Goal: Task Accomplishment & Management: Manage account settings

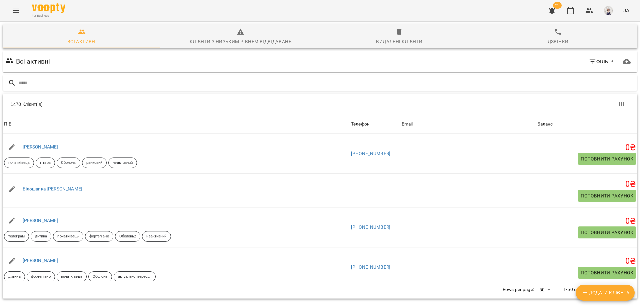
click at [12, 10] on icon "Menu" at bounding box center [16, 11] width 8 height 8
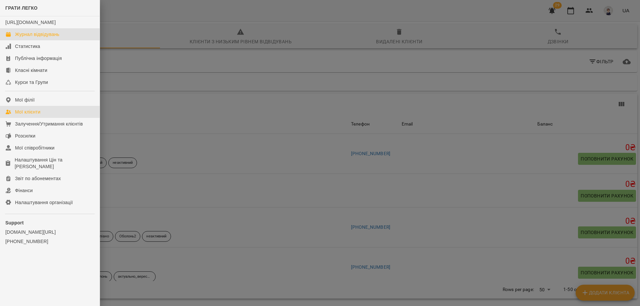
click at [25, 38] on div "Журнал відвідувань" at bounding box center [37, 34] width 44 height 7
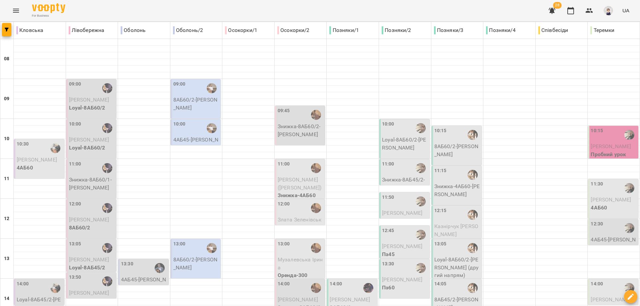
scroll to position [200, 0]
click at [143, 261] on div "13:30" at bounding box center [144, 268] width 46 height 15
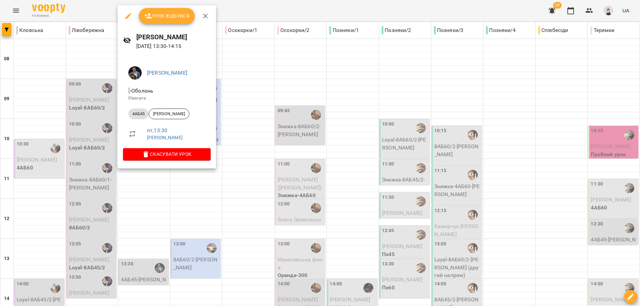
click at [151, 179] on div at bounding box center [320, 153] width 640 height 306
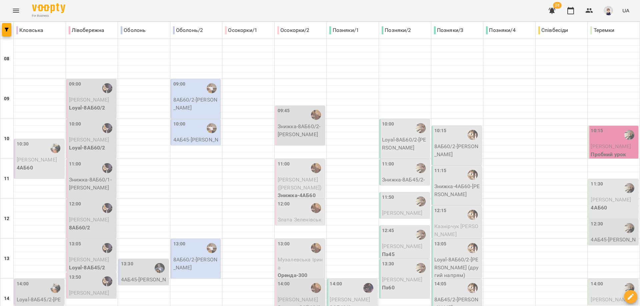
scroll to position [67, 0]
click at [13, 11] on icon "Menu" at bounding box center [16, 11] width 8 height 8
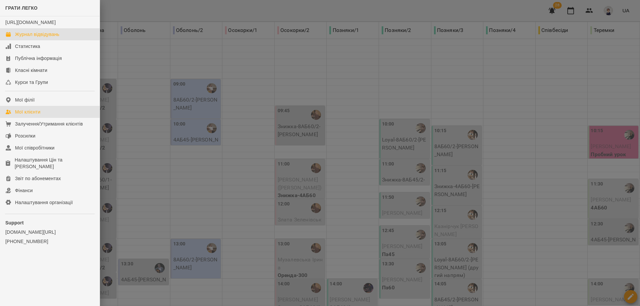
click at [34, 115] on div "Мої клієнти" at bounding box center [27, 112] width 25 height 7
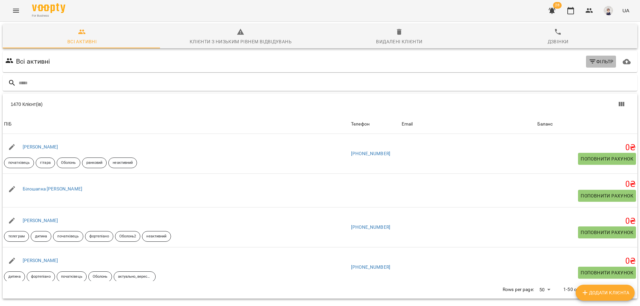
click at [590, 61] on icon "button" at bounding box center [593, 62] width 8 height 8
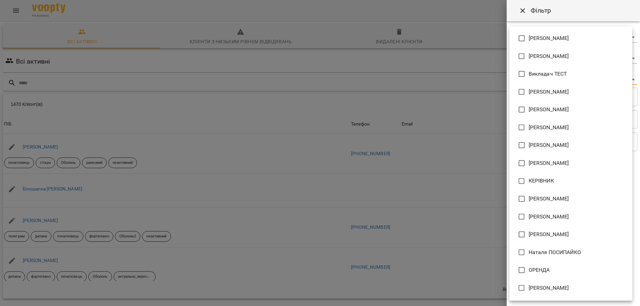
click at [569, 80] on body "For Business 28 UA Всі активні Клієнти з низьким рівнем відвідувань Видалені кл…" at bounding box center [320, 174] width 640 height 349
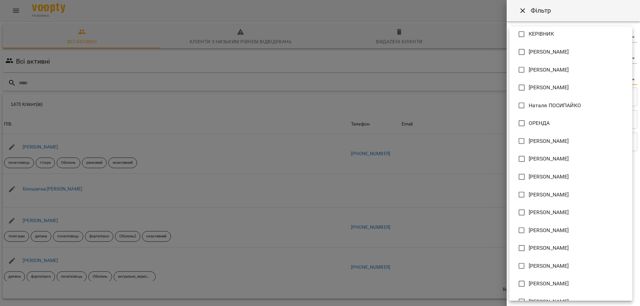
scroll to position [160, 0]
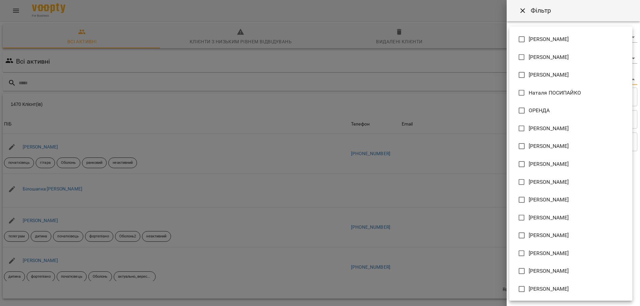
click at [553, 237] on span "[PERSON_NAME]" at bounding box center [549, 236] width 40 height 8
type input "**********"
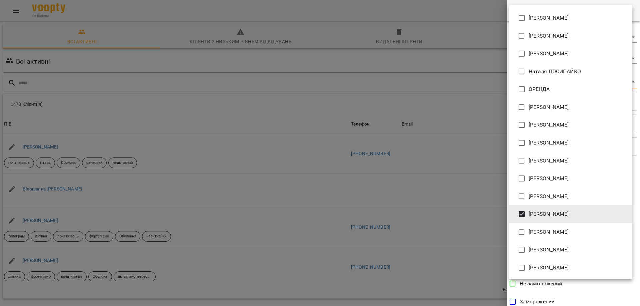
click at [589, 288] on div at bounding box center [320, 153] width 640 height 306
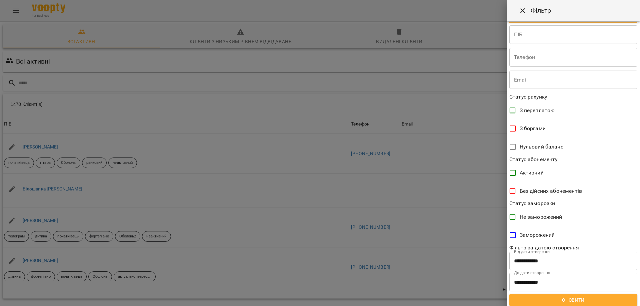
scroll to position [69, 0]
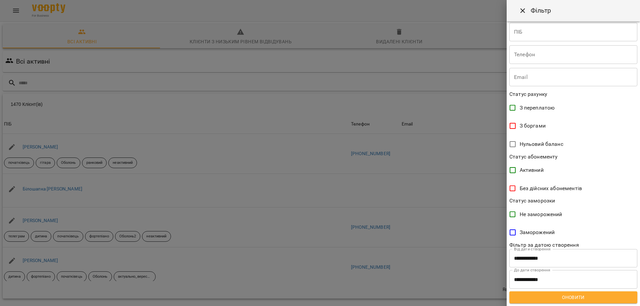
click at [559, 298] on span "Оновити" at bounding box center [573, 298] width 117 height 8
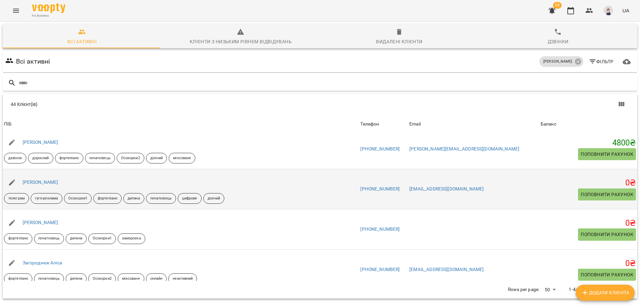
scroll to position [100, 0]
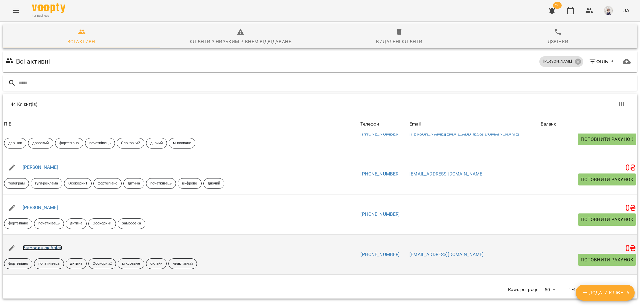
click at [50, 246] on link "Загороднюк Аліса" at bounding box center [42, 247] width 39 height 5
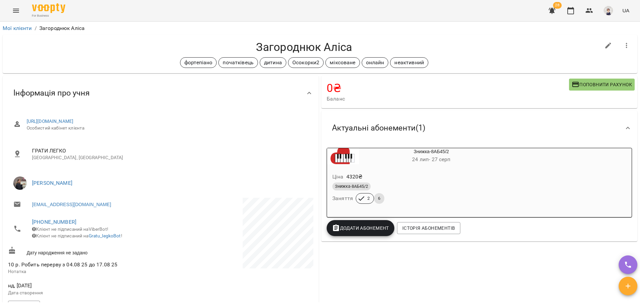
click at [606, 44] on icon "button" at bounding box center [609, 46] width 6 height 6
select select "**"
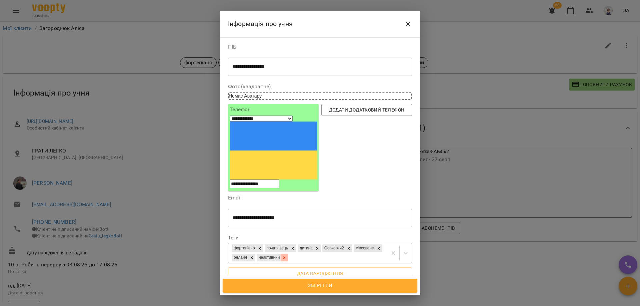
click at [287, 256] on icon at bounding box center [284, 258] width 5 height 5
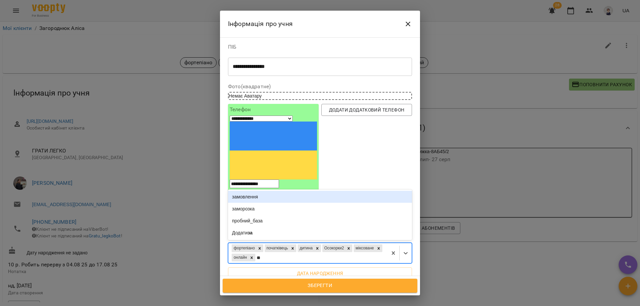
type input "***"
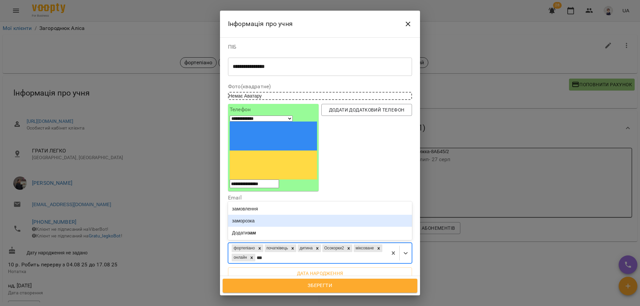
click at [259, 215] on div "заморозка" at bounding box center [320, 221] width 184 height 12
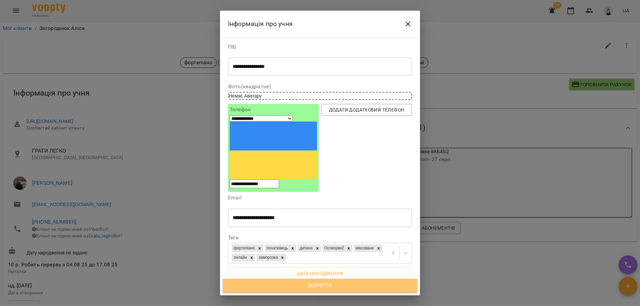
click at [304, 282] on span "Зберегти" at bounding box center [320, 286] width 180 height 9
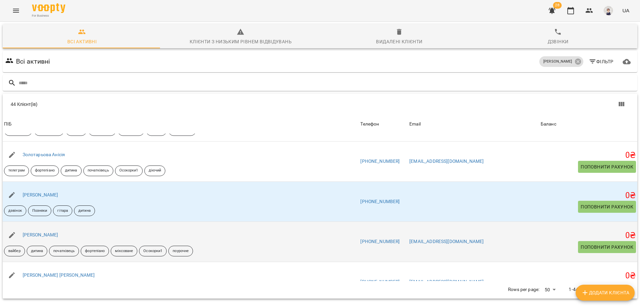
scroll to position [200, 0]
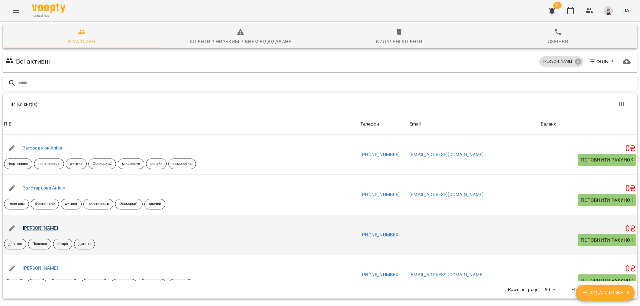
click at [49, 229] on link "[PERSON_NAME]" at bounding box center [41, 228] width 36 height 5
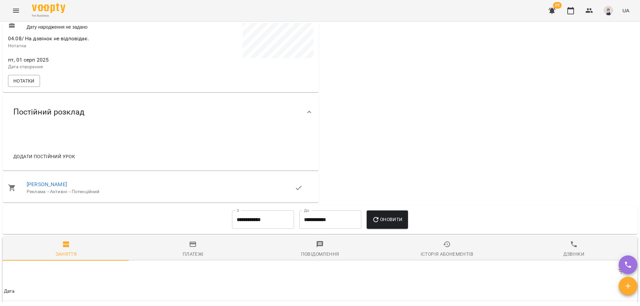
scroll to position [233, 0]
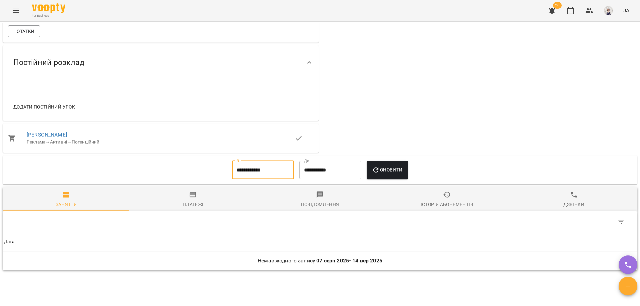
click at [270, 173] on input "**********" at bounding box center [263, 170] width 62 height 19
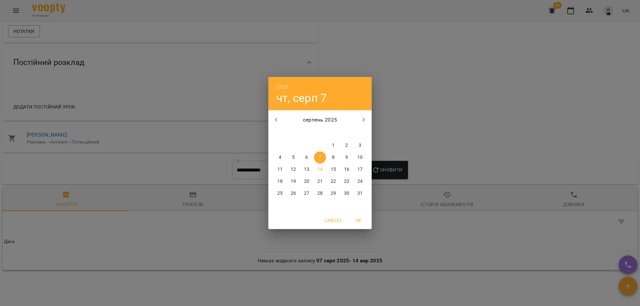
click at [275, 116] on icon "button" at bounding box center [276, 120] width 8 height 8
click at [359, 147] on p "1" at bounding box center [360, 145] width 3 height 7
type input "**********"
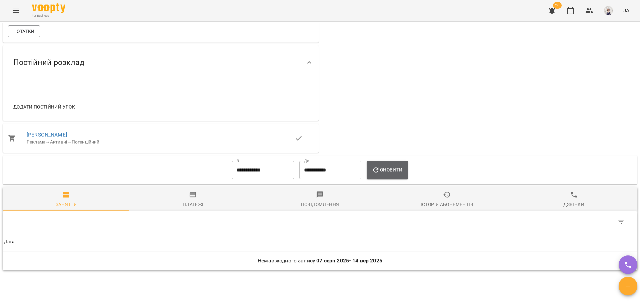
click at [395, 172] on span "Оновити" at bounding box center [387, 170] width 30 height 8
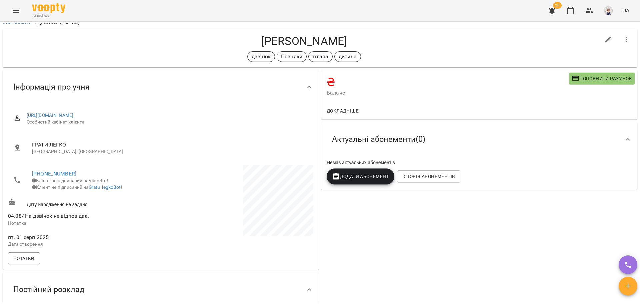
scroll to position [0, 0]
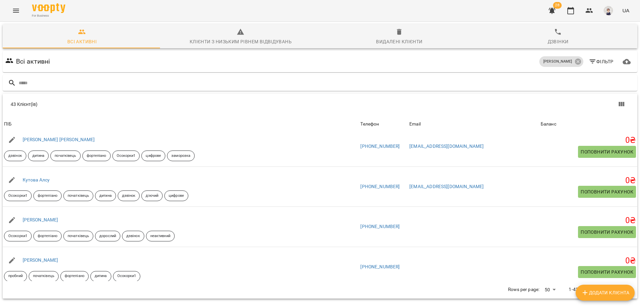
scroll to position [334, 0]
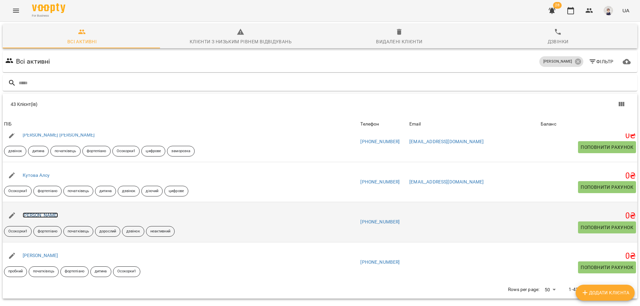
click at [39, 217] on link "[PERSON_NAME]" at bounding box center [41, 215] width 36 height 5
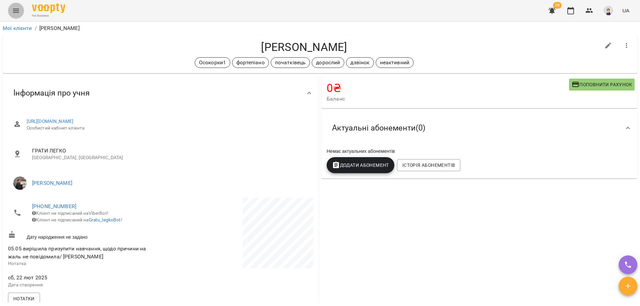
click at [18, 8] on icon "Menu" at bounding box center [16, 11] width 8 height 8
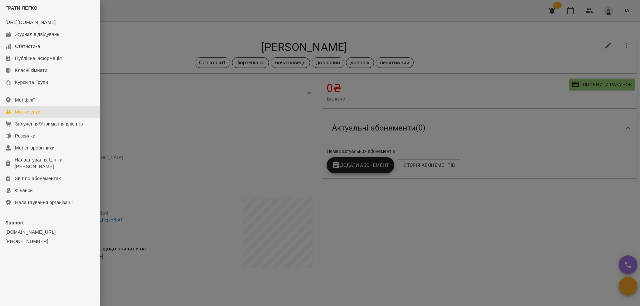
click at [27, 115] on div "Мої клієнти" at bounding box center [27, 112] width 25 height 7
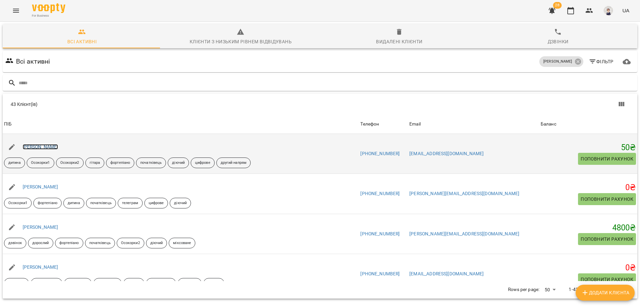
click at [37, 145] on link "[PERSON_NAME]" at bounding box center [41, 146] width 36 height 5
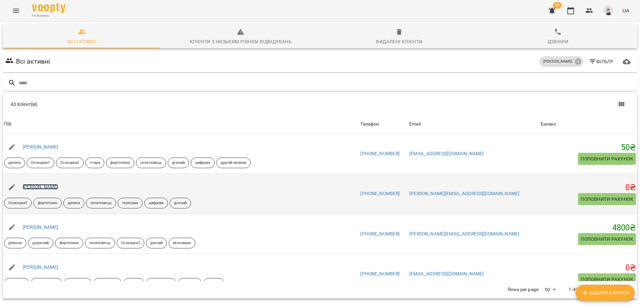
click at [46, 188] on link "[PERSON_NAME]" at bounding box center [41, 186] width 36 height 5
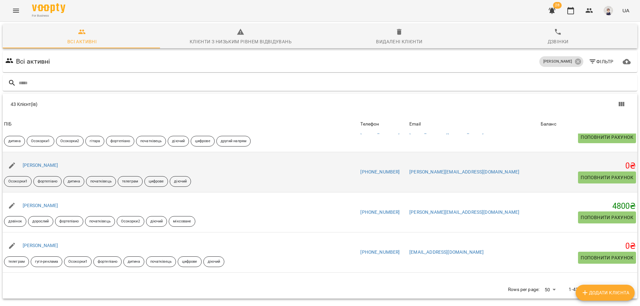
scroll to position [33, 0]
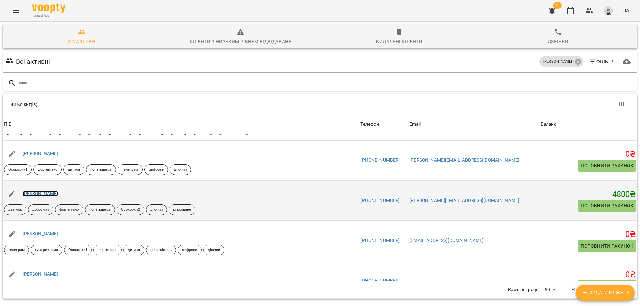
click at [40, 195] on link "[PERSON_NAME]" at bounding box center [41, 193] width 36 height 5
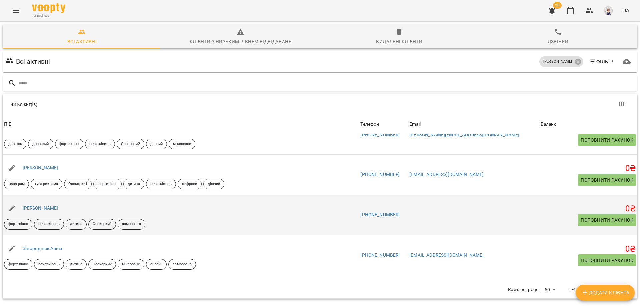
scroll to position [100, 0]
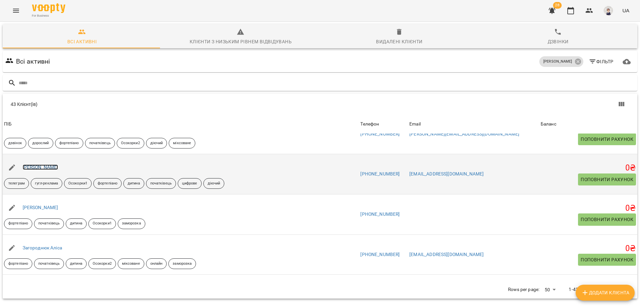
click at [40, 168] on link "[PERSON_NAME]" at bounding box center [41, 167] width 36 height 5
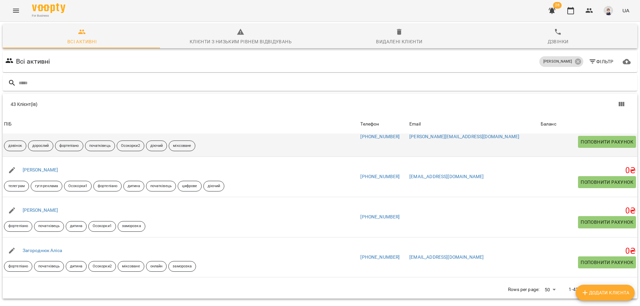
scroll to position [100, 0]
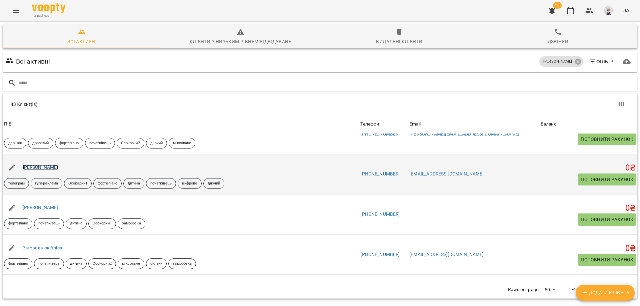
click at [39, 167] on link "[PERSON_NAME]" at bounding box center [41, 167] width 36 height 5
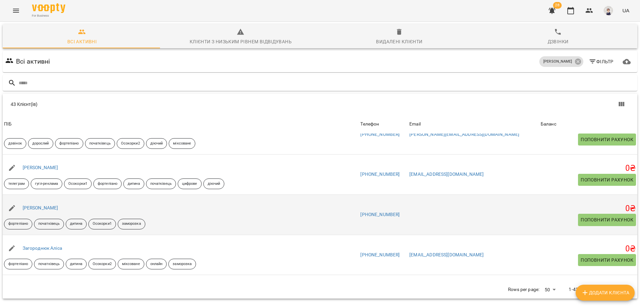
scroll to position [100, 0]
click at [44, 208] on link "[PERSON_NAME]" at bounding box center [41, 207] width 36 height 5
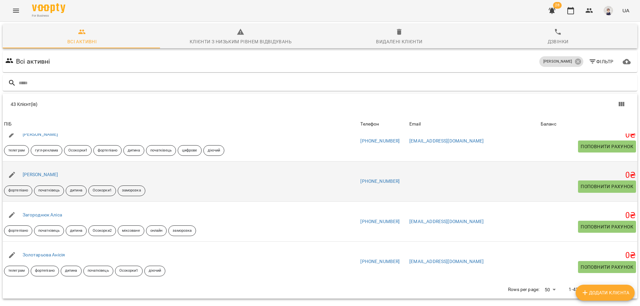
scroll to position [133, 0]
click at [44, 175] on link "[PERSON_NAME]" at bounding box center [41, 174] width 36 height 5
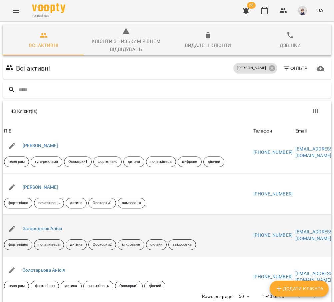
scroll to position [167, 0]
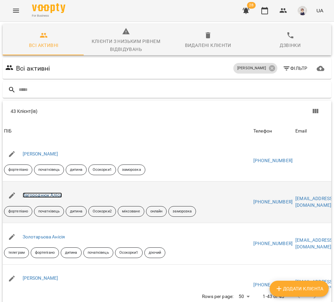
click at [47, 198] on link "Загороднюк Аліса" at bounding box center [42, 195] width 39 height 5
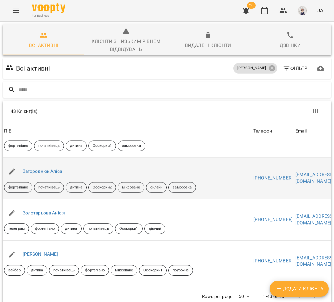
scroll to position [200, 0]
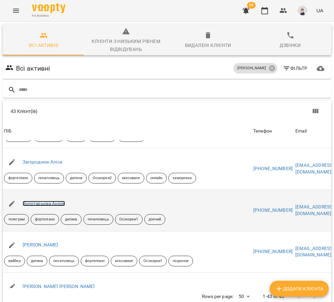
click at [48, 204] on link "Золотарьова Анісія" at bounding box center [44, 203] width 43 height 5
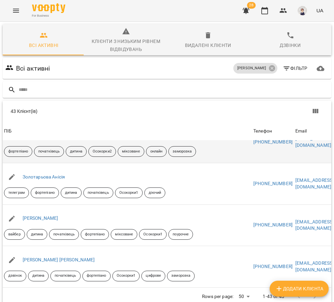
scroll to position [233, 0]
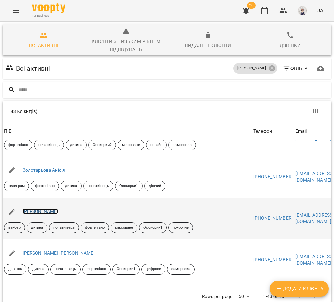
click at [39, 211] on link "[PERSON_NAME]" at bounding box center [41, 211] width 36 height 5
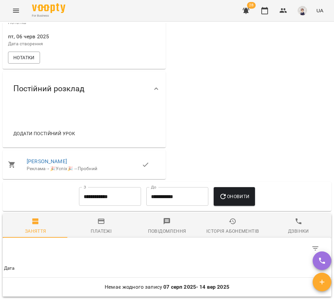
scroll to position [300, 0]
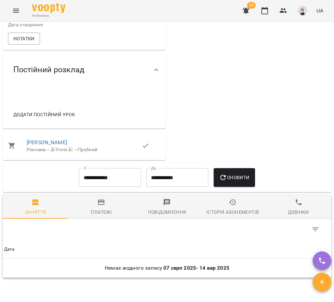
click at [114, 183] on input "**********" at bounding box center [110, 177] width 62 height 19
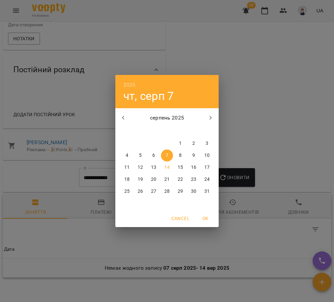
click at [123, 117] on icon "button" at bounding box center [123, 118] width 2 height 4
click at [240, 184] on div "2025 чт, серп 7 квітень 2025 пн вт ср чт пт сб нд 31 1 2 3 4 5 6 7 8 9 10 11 12…" at bounding box center [167, 151] width 334 height 302
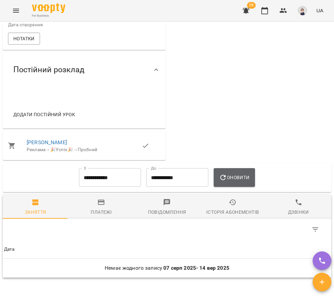
click at [240, 182] on span "Оновити" at bounding box center [234, 178] width 30 height 8
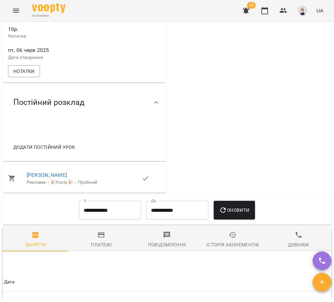
scroll to position [267, 0]
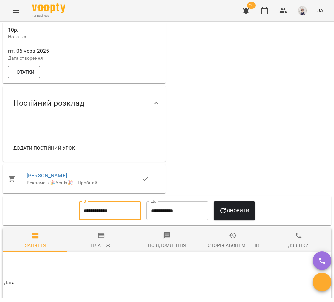
click at [116, 218] on input "**********" at bounding box center [110, 211] width 62 height 19
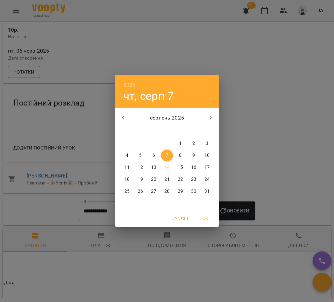
click at [124, 113] on button "button" at bounding box center [123, 118] width 16 height 16
click at [209, 117] on icon "button" at bounding box center [211, 118] width 8 height 8
click at [177, 156] on span "6" at bounding box center [180, 155] width 12 height 7
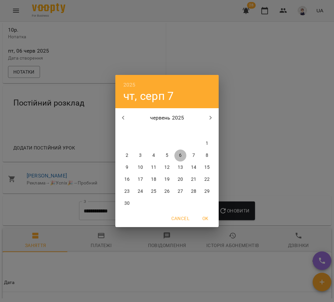
type input "**********"
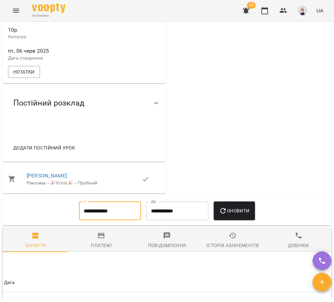
click at [232, 215] on span "Оновити" at bounding box center [234, 211] width 30 height 8
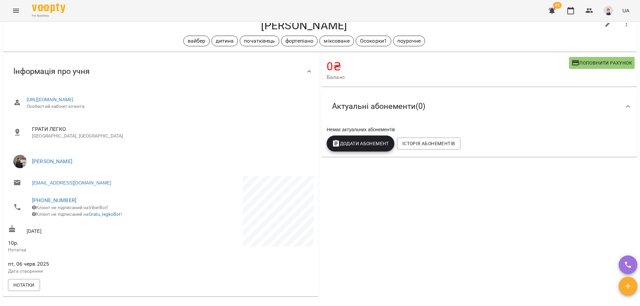
scroll to position [33, 0]
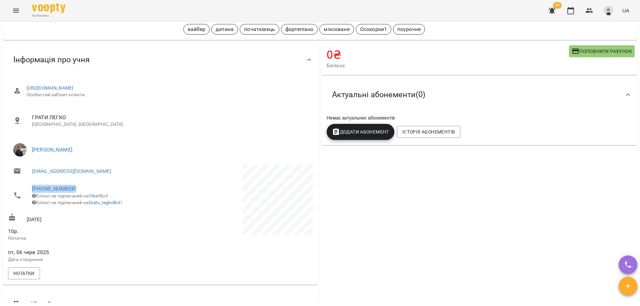
drag, startPoint x: 72, startPoint y: 189, endPoint x: 26, endPoint y: 187, distance: 45.4
click at [26, 187] on li "+380634073667 Клієнт не підписаний на ViberBot! Клієнт не підписаний на Gratu_l…" at bounding box center [83, 195] width 151 height 30
copy link "[PHONE_NUMBER]"
click at [174, 133] on ul "ГРАТИ ЛЕГКО Київ, Україна" at bounding box center [160, 120] width 305 height 29
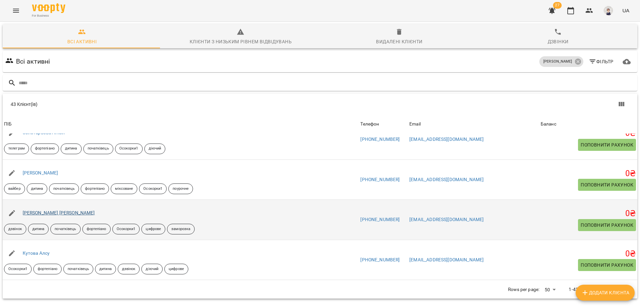
scroll to position [267, 0]
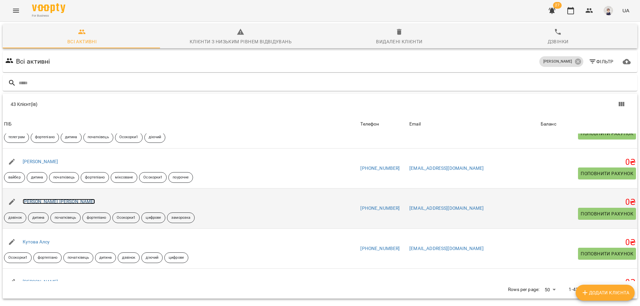
click at [44, 201] on link "[PERSON_NAME] [PERSON_NAME]" at bounding box center [59, 201] width 72 height 5
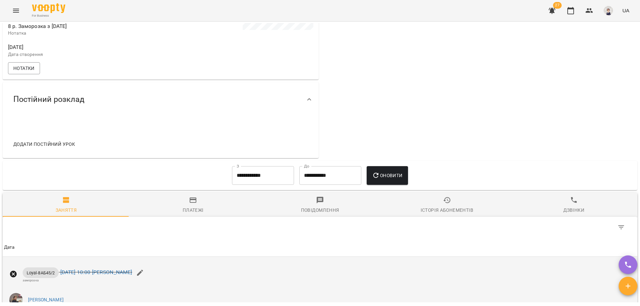
scroll to position [300, 0]
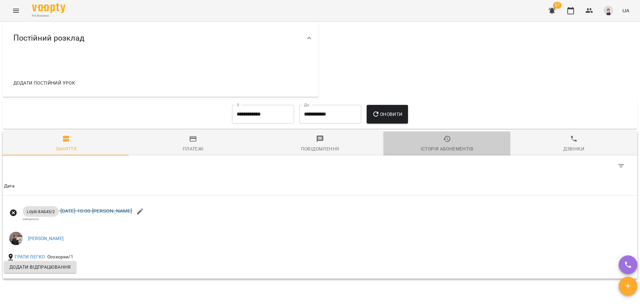
click at [444, 152] on div "Історія абонементів" at bounding box center [447, 149] width 53 height 8
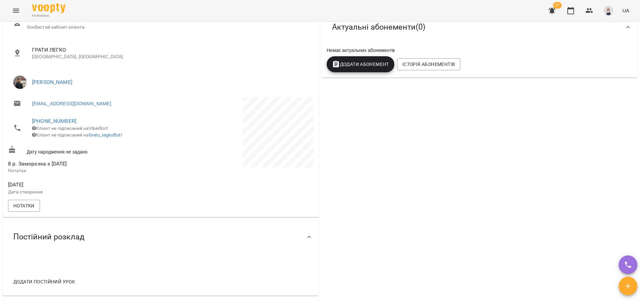
scroll to position [0, 0]
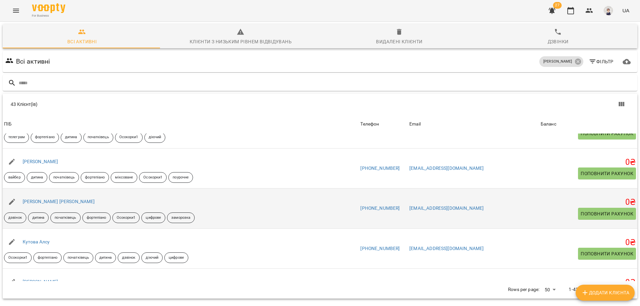
scroll to position [300, 0]
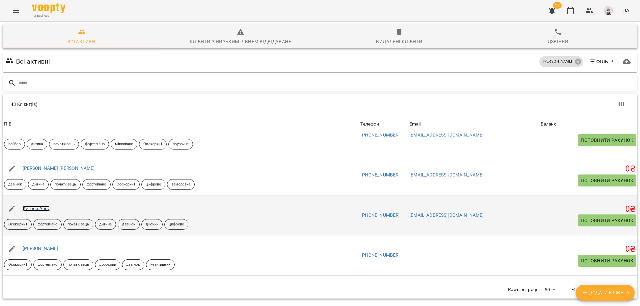
click at [34, 209] on link "Кутова Алсу" at bounding box center [36, 208] width 27 height 5
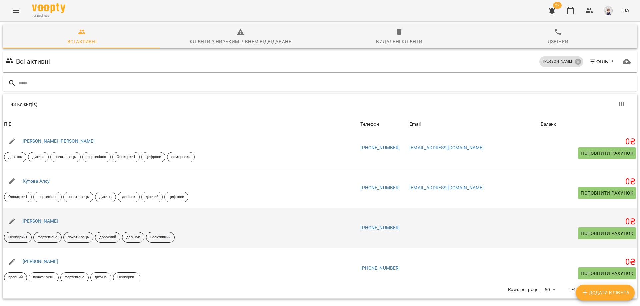
scroll to position [334, 0]
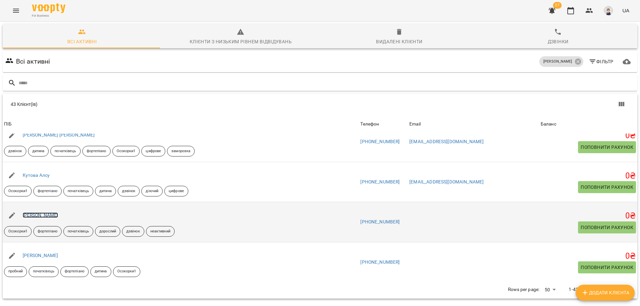
click at [47, 216] on link "[PERSON_NAME]" at bounding box center [41, 215] width 36 height 5
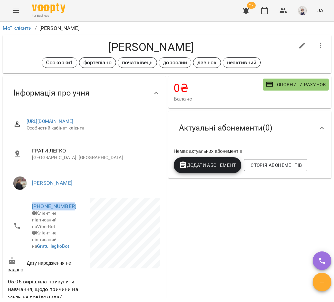
drag, startPoint x: 71, startPoint y: 212, endPoint x: 31, endPoint y: 211, distance: 40.0
click at [31, 211] on li "+380967555681 Клієнт не підписаний на ViberBot! Клієнт не підписаний на Gratu_l…" at bounding box center [45, 226] width 75 height 57
copy link "[PHONE_NUMBER]"
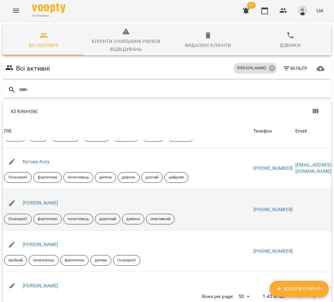
scroll to position [400, 0]
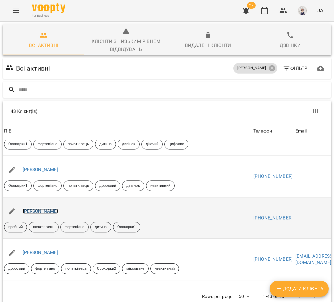
click at [48, 211] on link "[PERSON_NAME]" at bounding box center [41, 211] width 36 height 5
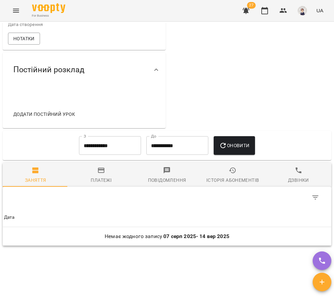
scroll to position [334, 0]
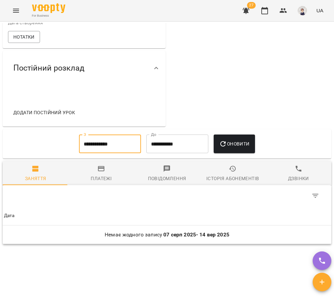
click at [131, 153] on input "**********" at bounding box center [110, 144] width 62 height 19
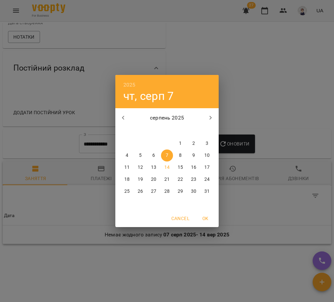
click at [124, 116] on icon "button" at bounding box center [123, 118] width 8 height 8
click at [211, 120] on icon "button" at bounding box center [211, 118] width 8 height 8
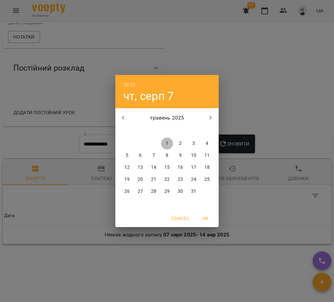
click at [166, 142] on p "1" at bounding box center [167, 143] width 3 height 7
type input "**********"
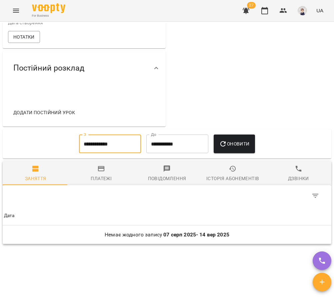
click at [226, 147] on icon "button" at bounding box center [222, 143] width 5 height 5
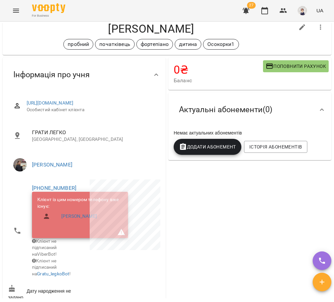
scroll to position [33, 0]
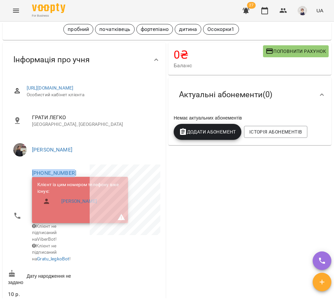
drag, startPoint x: 73, startPoint y: 179, endPoint x: 24, endPoint y: 179, distance: 49.0
click at [23, 179] on li "+380969300975 Клієнт із цим номером телефону вже існує: Лавренюк Світлана Клієн…" at bounding box center [45, 216] width 75 height 103
copy link "[PHONE_NUMBER]"
click at [143, 75] on div "Інформація про учня" at bounding box center [84, 60] width 163 height 34
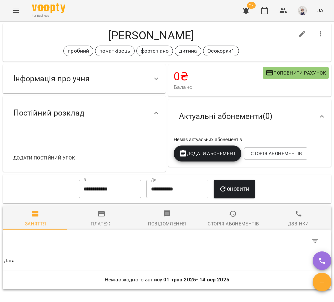
scroll to position [0, 0]
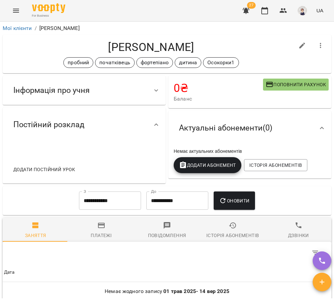
click at [152, 124] on icon at bounding box center [156, 125] width 8 height 8
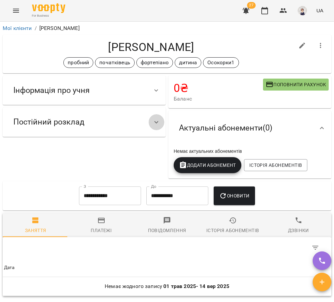
click at [154, 123] on icon at bounding box center [156, 122] width 4 height 2
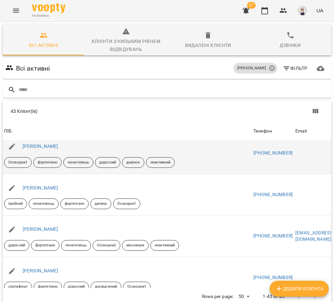
scroll to position [434, 0]
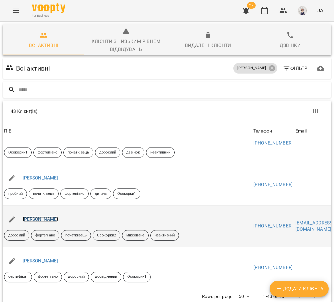
click at [55, 219] on link "[PERSON_NAME]" at bounding box center [41, 219] width 36 height 5
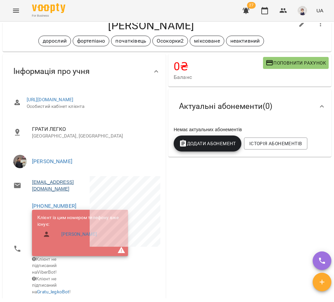
scroll to position [67, 0]
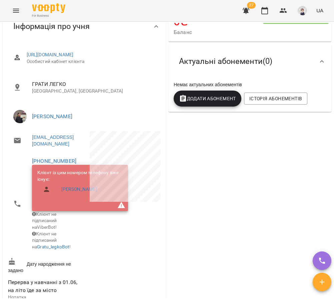
click at [203, 145] on div "0 ₴ Баланс Поповнити рахунок -13800 ₴ Абонементи -4800 ₴ Loyal-8АБ60/1 -4600 ₴ …" at bounding box center [250, 216] width 166 height 416
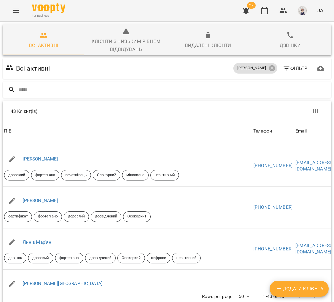
scroll to position [500, 0]
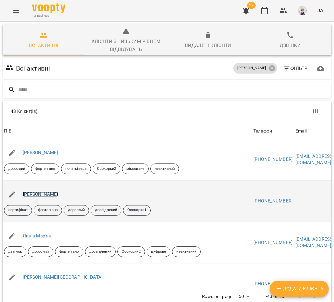
click at [48, 196] on link "[PERSON_NAME]" at bounding box center [41, 194] width 36 height 5
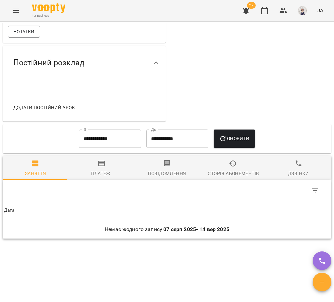
scroll to position [334, 0]
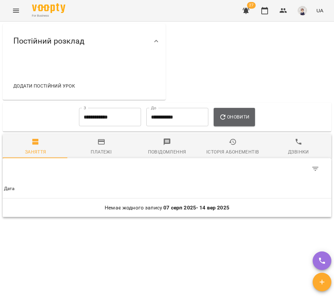
click at [233, 120] on span "Оновити" at bounding box center [234, 117] width 30 height 8
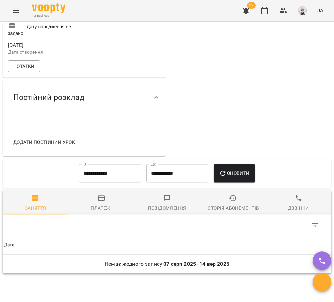
scroll to position [267, 0]
click at [104, 183] on input "**********" at bounding box center [110, 174] width 62 height 19
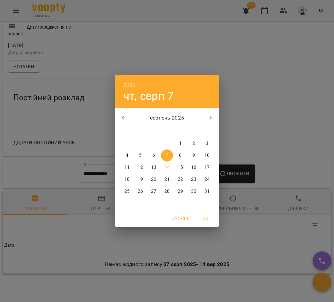
click at [123, 118] on icon "button" at bounding box center [123, 118] width 2 height 4
click at [170, 144] on span "1" at bounding box center [167, 143] width 12 height 7
type input "**********"
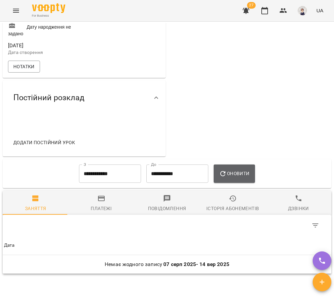
click at [234, 183] on button "Оновити" at bounding box center [234, 174] width 41 height 19
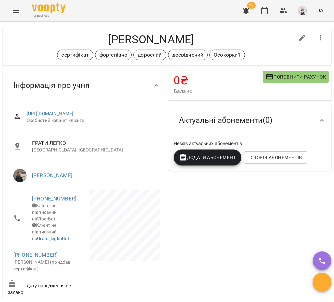
scroll to position [3, 0]
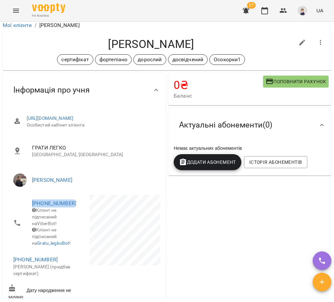
drag, startPoint x: 71, startPoint y: 210, endPoint x: 32, endPoint y: 205, distance: 39.3
click at [32, 205] on li "+380952518894 Клієнт не підписаний на ViberBot! Клієнт не підписаний на Gratu_l…" at bounding box center [45, 223] width 75 height 57
copy link "[PHONE_NUMBER]"
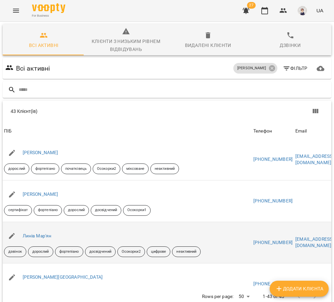
scroll to position [534, 0]
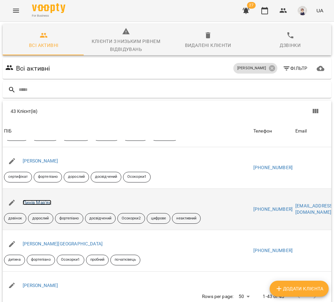
click at [46, 204] on link "Линів Мар'ян" at bounding box center [37, 202] width 29 height 5
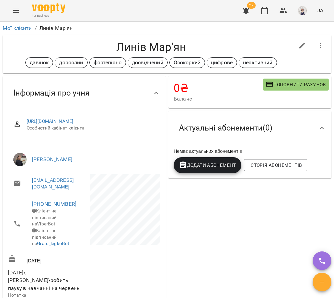
scroll to position [67, 0]
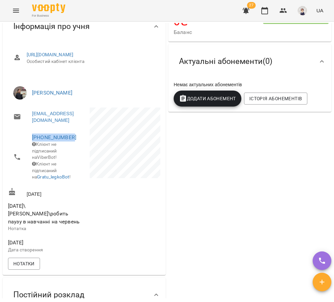
drag, startPoint x: 73, startPoint y: 138, endPoint x: 31, endPoint y: 138, distance: 42.4
click at [31, 138] on li "+380935966188 Клієнт не підписаний на ViberBot! Клієнт не підписаний на Gratu_l…" at bounding box center [45, 157] width 75 height 57
copy link "[PHONE_NUMBER]"
click at [188, 158] on div "0 ₴ Баланс Поповнити рахунок -7000 ₴ Абонементи -4600 ₴ Loyal-4АБ45 -2400 ₴ New…" at bounding box center [250, 182] width 166 height 348
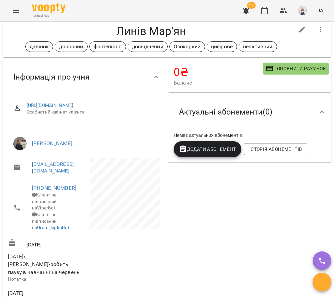
scroll to position [0, 0]
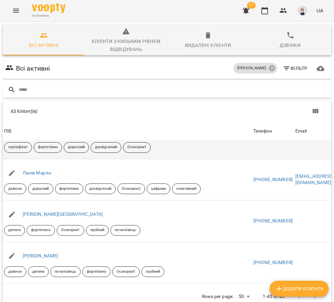
scroll to position [567, 0]
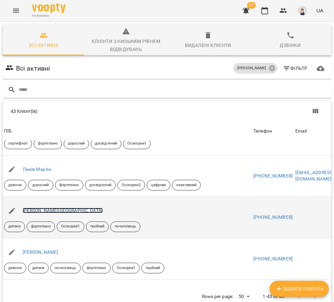
click at [42, 211] on link "[PERSON_NAME][GEOGRAPHIC_DATA]" at bounding box center [63, 210] width 80 height 5
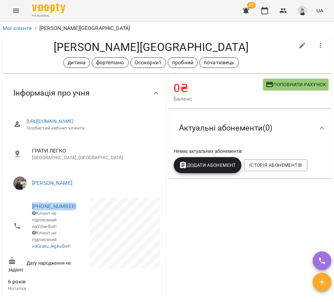
drag, startPoint x: 72, startPoint y: 212, endPoint x: 31, endPoint y: 212, distance: 41.7
click at [31, 212] on li "+380974920077 Клієнт не підписаний на ViberBot! Клієнт не підписаний на Gratu_l…" at bounding box center [45, 226] width 75 height 57
copy link "[PHONE_NUMBER]"
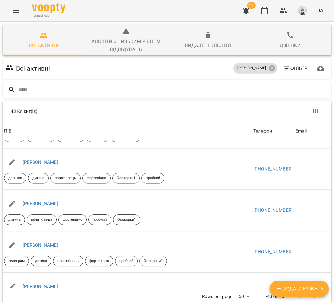
scroll to position [600, 0]
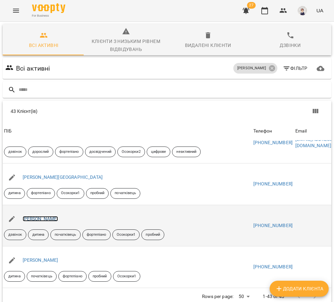
click at [46, 218] on link "[PERSON_NAME]" at bounding box center [41, 218] width 36 height 5
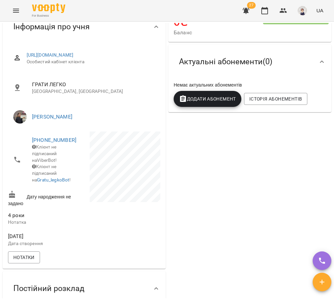
scroll to position [67, 0]
drag, startPoint x: 71, startPoint y: 145, endPoint x: 16, endPoint y: 142, distance: 55.5
click at [16, 142] on li "+380673745821 Клієнт не підписаний на ViberBot! Клієнт не підписаний на Gratu_l…" at bounding box center [45, 159] width 75 height 57
copy link "[PHONE_NUMBER]"
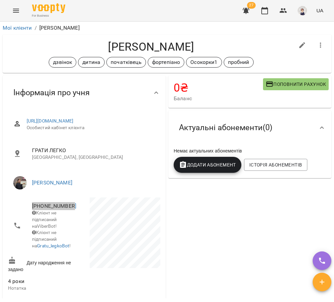
scroll to position [0, 0]
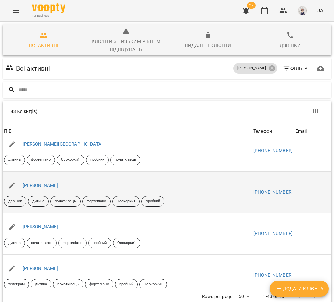
scroll to position [667, 0]
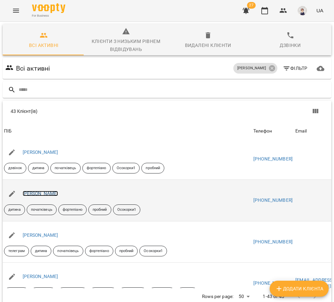
click at [45, 194] on link "[PERSON_NAME]" at bounding box center [41, 193] width 36 height 5
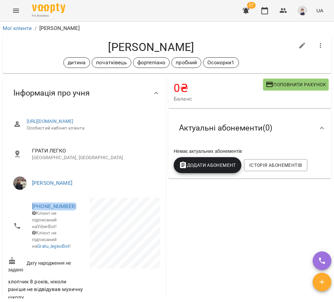
drag, startPoint x: 72, startPoint y: 212, endPoint x: 26, endPoint y: 208, distance: 46.6
click at [26, 208] on li "+380505584593 Клієнт не підписаний на ViberBot! Клієнт не підписаний на Gratu_l…" at bounding box center [45, 226] width 75 height 57
copy link "[PHONE_NUMBER]"
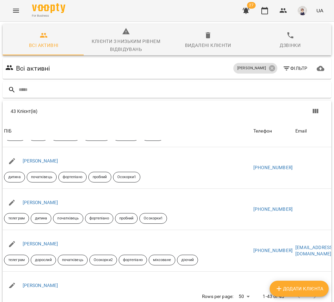
scroll to position [700, 0]
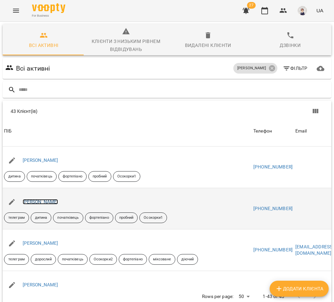
click at [43, 202] on link "[PERSON_NAME]" at bounding box center [41, 201] width 36 height 5
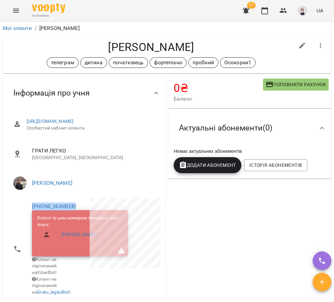
drag, startPoint x: 75, startPoint y: 213, endPoint x: 23, endPoint y: 210, distance: 52.5
click at [23, 210] on li "+380662877287 Клієнт із цим номером телефону вже існує: Віталій Савченко Клієнт…" at bounding box center [45, 249] width 75 height 103
copy link "[PHONE_NUMBER]"
click at [144, 161] on p "[GEOGRAPHIC_DATA], [GEOGRAPHIC_DATA]" at bounding box center [93, 158] width 123 height 7
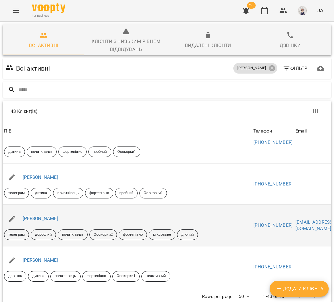
scroll to position [734, 0]
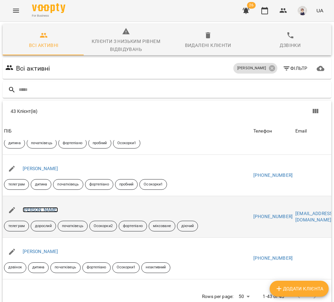
click at [46, 210] on link "[PERSON_NAME]" at bounding box center [41, 209] width 36 height 5
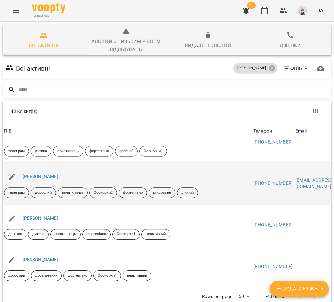
scroll to position [800, 0]
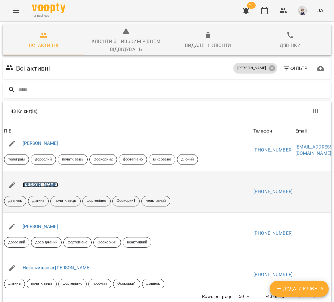
click at [40, 185] on link "[PERSON_NAME]" at bounding box center [41, 184] width 36 height 5
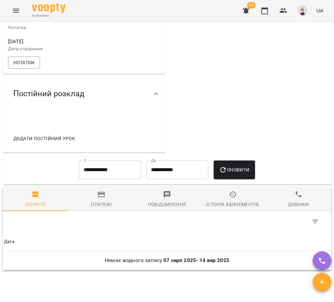
scroll to position [267, 0]
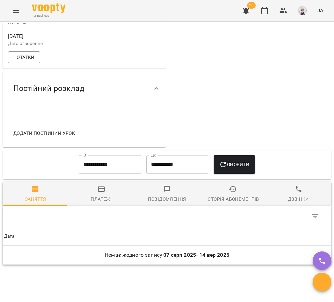
click at [127, 174] on input "**********" at bounding box center [110, 164] width 62 height 19
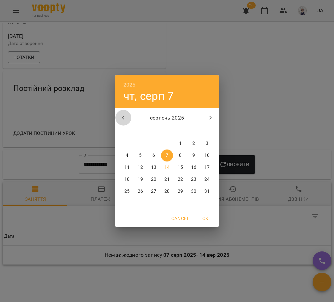
click at [126, 115] on icon "button" at bounding box center [123, 118] width 8 height 8
click at [164, 146] on span "1" at bounding box center [167, 143] width 12 height 7
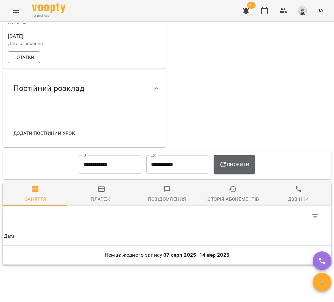
click at [226, 167] on icon "button" at bounding box center [222, 164] width 5 height 5
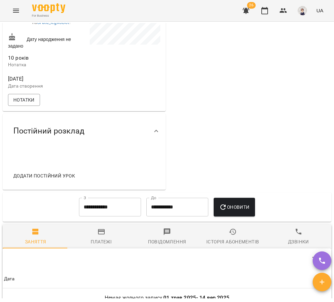
scroll to position [233, 0]
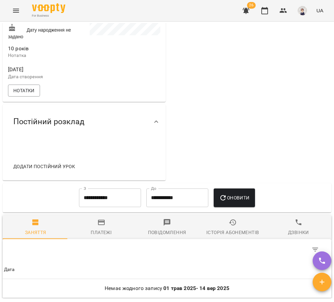
click at [117, 205] on input "**********" at bounding box center [110, 198] width 62 height 19
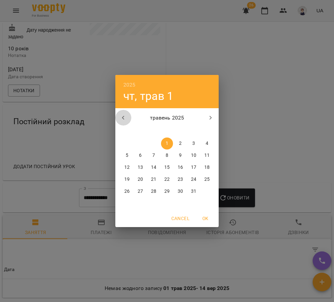
click at [124, 118] on icon "button" at bounding box center [123, 118] width 8 height 8
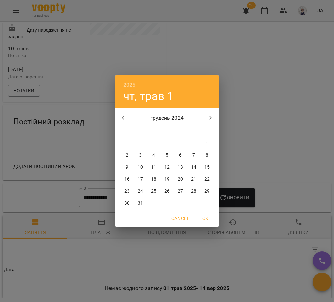
click at [210, 117] on icon "button" at bounding box center [211, 118] width 8 height 8
click at [165, 191] on p "27" at bounding box center [166, 191] width 5 height 7
type input "**********"
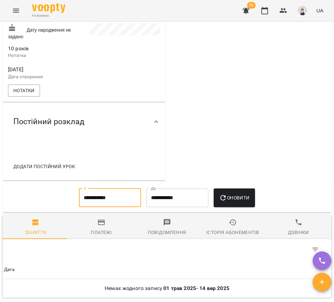
click at [230, 202] on span "Оновити" at bounding box center [234, 198] width 30 height 8
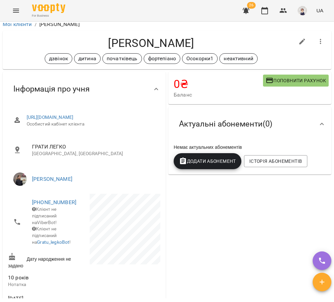
scroll to position [0, 0]
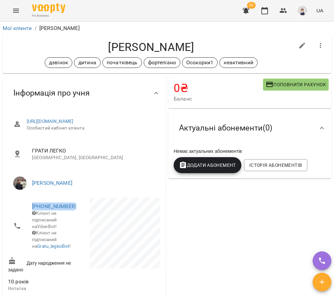
drag, startPoint x: 72, startPoint y: 212, endPoint x: 26, endPoint y: 208, distance: 45.9
click at [26, 208] on li "+380974008600 Клієнт не підписаний на ViberBot! Клієнт не підписаний на Gratu_l…" at bounding box center [45, 226] width 75 height 57
copy link "[PHONE_NUMBER]"
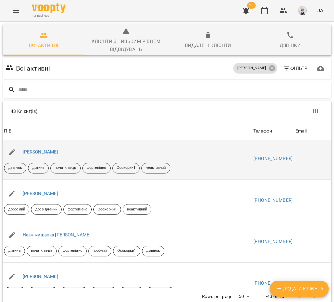
scroll to position [834, 0]
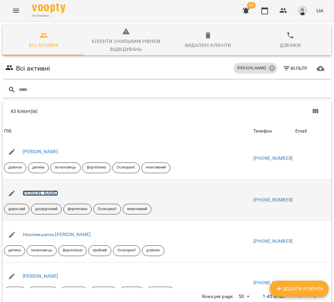
click at [48, 191] on link "[PERSON_NAME]" at bounding box center [41, 193] width 36 height 5
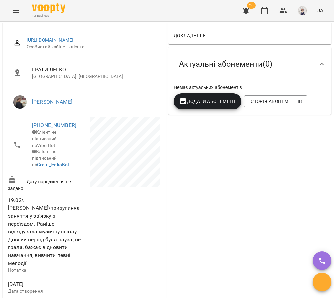
scroll to position [67, 0]
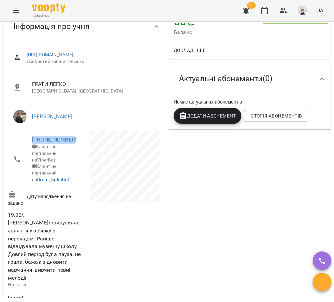
drag, startPoint x: 72, startPoint y: 144, endPoint x: 26, endPoint y: 144, distance: 46.0
click at [26, 144] on li "+380639997621 Клієнт не підписаний на ViberBot! Клієнт не підписаний на Gratu_l…" at bounding box center [45, 159] width 75 height 57
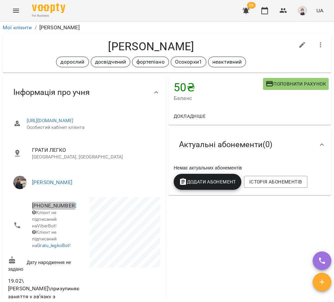
scroll to position [0, 0]
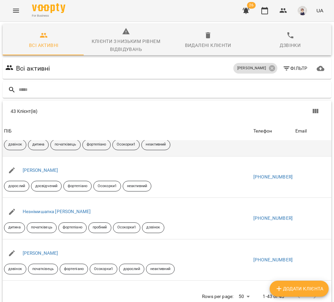
scroll to position [867, 0]
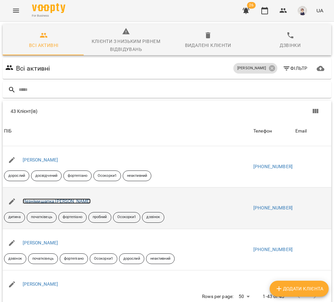
click at [56, 202] on link "Незнімишапка [PERSON_NAME]" at bounding box center [57, 201] width 68 height 5
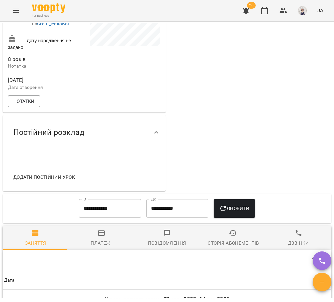
scroll to position [233, 0]
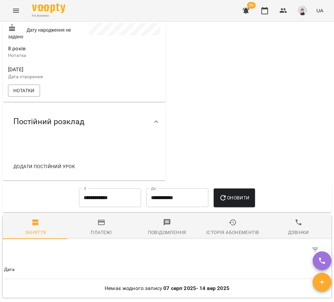
click at [123, 207] on input "**********" at bounding box center [110, 198] width 62 height 19
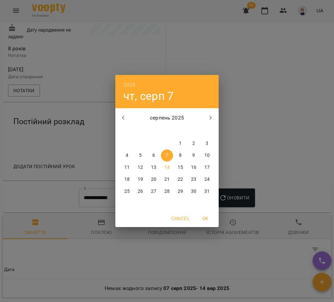
click at [123, 116] on icon "button" at bounding box center [123, 118] width 8 height 8
click at [122, 118] on icon "button" at bounding box center [123, 118] width 8 height 8
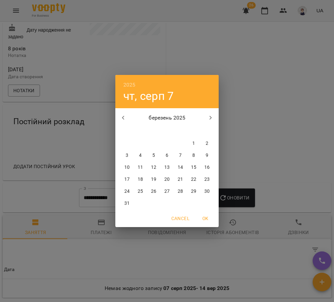
click at [122, 118] on icon "button" at bounding box center [123, 118] width 8 height 8
click at [195, 178] on p "21" at bounding box center [193, 179] width 5 height 7
type input "**********"
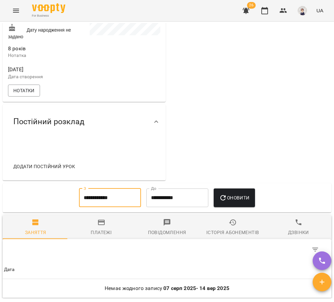
click at [227, 202] on icon "button" at bounding box center [223, 198] width 8 height 8
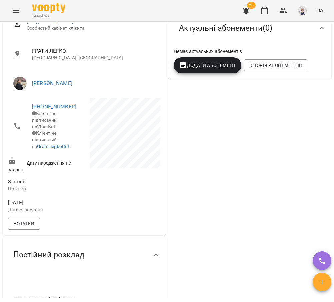
scroll to position [0, 0]
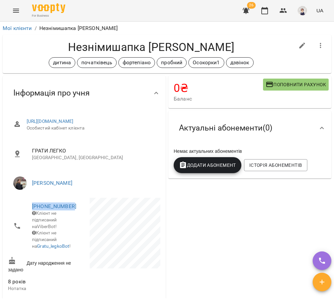
drag, startPoint x: 74, startPoint y: 212, endPoint x: 28, endPoint y: 212, distance: 45.7
click at [28, 212] on li "+380501783606 Клієнт не підписаний на ViberBot! Клієнт не підписаний на Gratu_l…" at bounding box center [45, 226] width 75 height 57
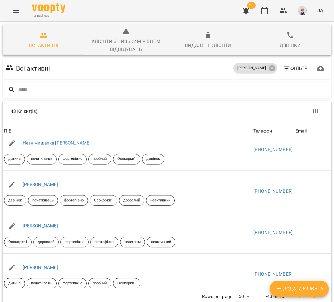
scroll to position [934, 0]
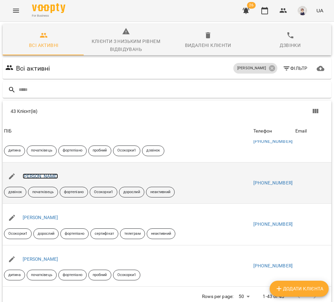
click at [58, 177] on link "[PERSON_NAME]" at bounding box center [41, 176] width 36 height 5
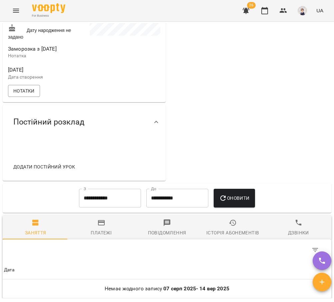
scroll to position [233, 0]
click at [112, 207] on input "**********" at bounding box center [110, 198] width 62 height 19
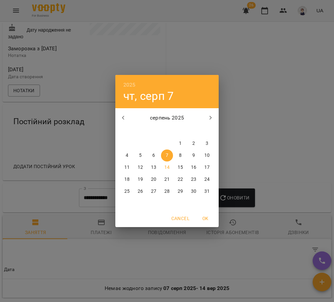
click at [121, 118] on icon "button" at bounding box center [123, 118] width 8 height 8
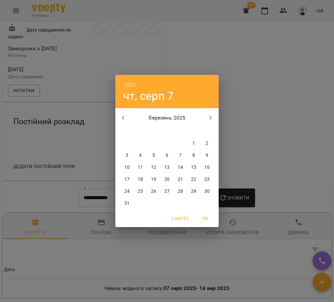
click at [121, 118] on icon "button" at bounding box center [123, 118] width 8 height 8
click at [142, 165] on p "10" at bounding box center [140, 167] width 5 height 7
type input "**********"
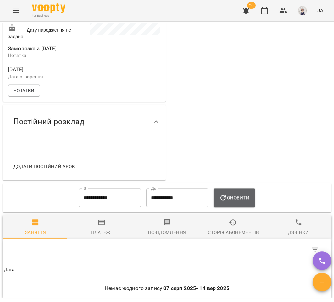
click at [233, 202] on span "Оновити" at bounding box center [234, 198] width 30 height 8
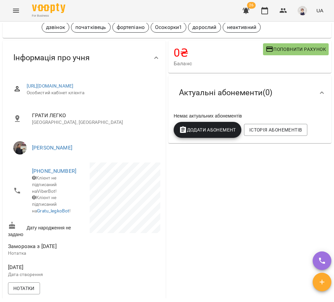
scroll to position [33, 0]
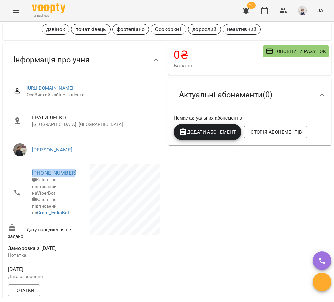
drag, startPoint x: 69, startPoint y: 178, endPoint x: 27, endPoint y: 178, distance: 42.4
click at [27, 178] on li "+380731728065 Клієнт не підписаний на ViberBot! Клієнт не підписаний на Gratu_l…" at bounding box center [45, 193] width 75 height 57
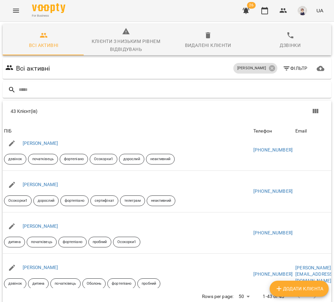
scroll to position [967, 0]
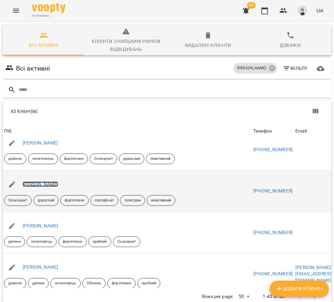
click at [47, 185] on link "[PERSON_NAME]" at bounding box center [41, 184] width 36 height 5
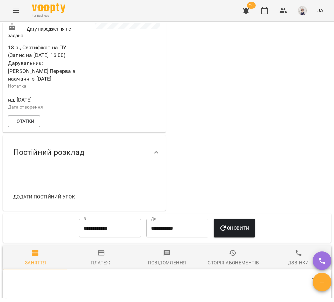
scroll to position [267, 0]
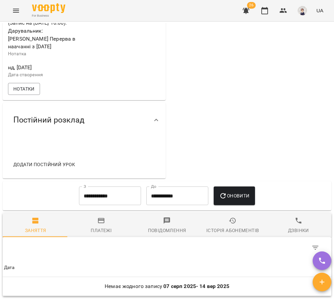
click at [107, 204] on input "**********" at bounding box center [110, 196] width 62 height 19
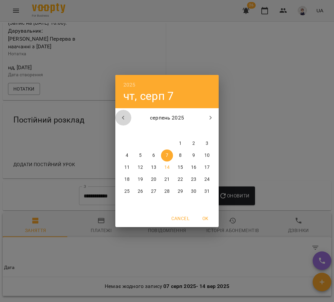
click at [123, 115] on icon "button" at bounding box center [123, 118] width 8 height 8
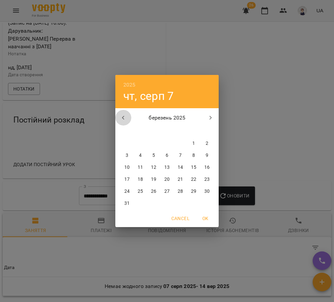
click at [123, 115] on icon "button" at bounding box center [123, 118] width 8 height 8
click at [193, 167] on p "18" at bounding box center [193, 167] width 5 height 7
type input "**********"
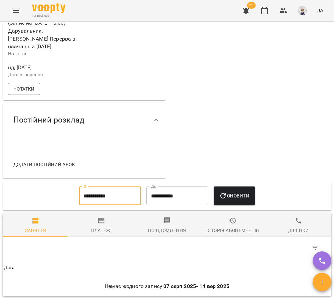
click at [249, 200] on span "Оновити" at bounding box center [234, 196] width 30 height 8
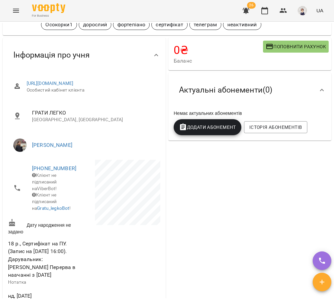
scroll to position [0, 0]
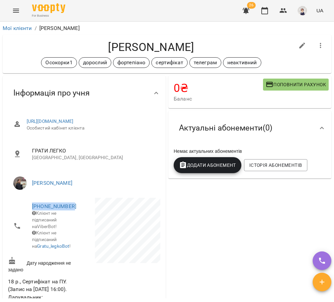
drag, startPoint x: 73, startPoint y: 212, endPoint x: 30, endPoint y: 211, distance: 42.4
click at [30, 211] on li "+380994218633 Клієнт не підписаний на ViberBot! Клієнт не підписаний на Gratu_l…" at bounding box center [45, 226] width 75 height 57
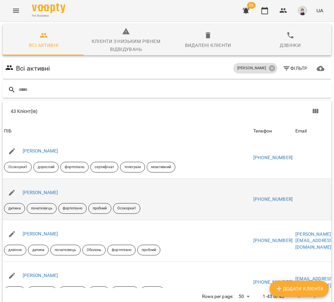
scroll to position [967, 0]
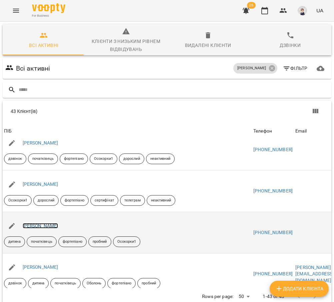
click at [41, 226] on link "[PERSON_NAME]" at bounding box center [41, 225] width 36 height 5
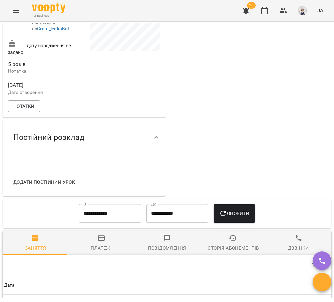
scroll to position [233, 0]
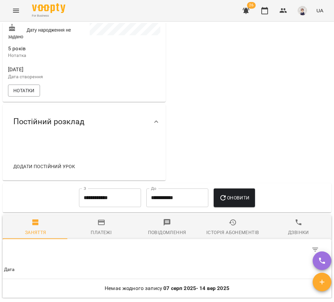
click at [118, 207] on input "**********" at bounding box center [110, 198] width 62 height 19
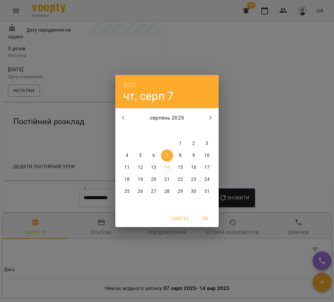
click at [125, 117] on icon "button" at bounding box center [123, 118] width 8 height 8
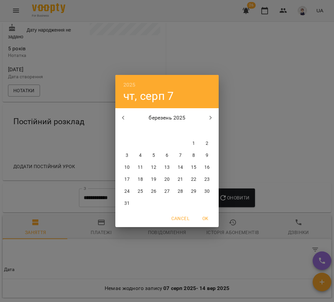
click at [125, 117] on icon "button" at bounding box center [123, 118] width 8 height 8
click at [125, 116] on icon "button" at bounding box center [123, 118] width 8 height 8
click at [183, 146] on span "1" at bounding box center [180, 143] width 12 height 7
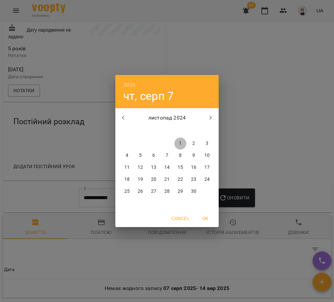
type input "**********"
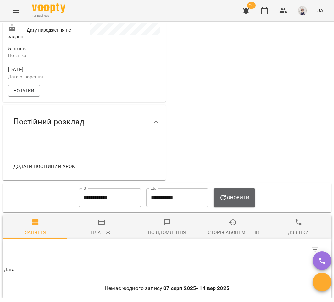
click at [238, 202] on span "Оновити" at bounding box center [234, 198] width 30 height 8
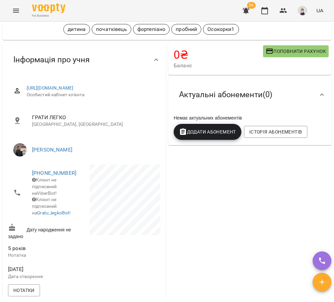
scroll to position [67, 0]
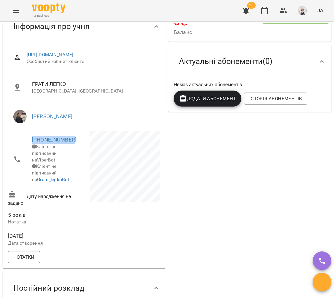
drag, startPoint x: 71, startPoint y: 144, endPoint x: 27, endPoint y: 146, distance: 44.0
click at [27, 146] on li "+380934043114 Клієнт не підписаний на ViberBot! Клієнт не підписаний на Gratu_l…" at bounding box center [45, 159] width 75 height 57
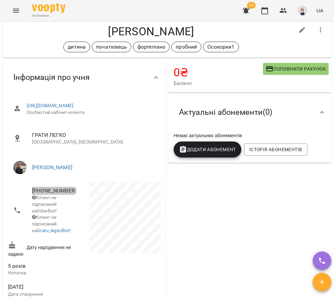
scroll to position [0, 0]
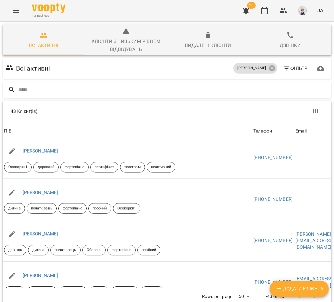
scroll to position [1034, 0]
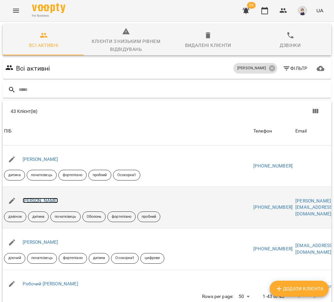
click at [40, 200] on link "[PERSON_NAME]" at bounding box center [41, 200] width 36 height 5
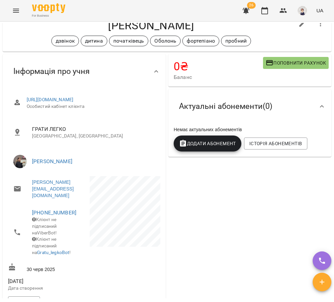
scroll to position [33, 0]
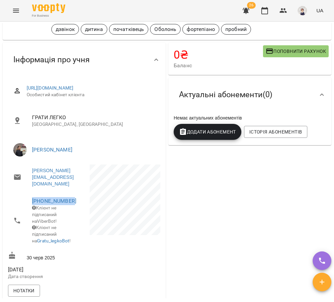
drag, startPoint x: 73, startPoint y: 194, endPoint x: 22, endPoint y: 190, distance: 51.2
click at [22, 193] on li "+380672140157 Клієнт не підписаний на ViberBot! Клієнт не підписаний на Gratu_l…" at bounding box center [45, 221] width 75 height 57
click at [201, 192] on div "0 ₴ Баланс Поповнити рахунок 400 ₴ Пробний 400 ₴ Пробний урок -400 ₴ Разові Від…" at bounding box center [250, 227] width 166 height 373
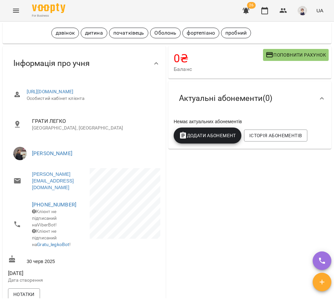
scroll to position [0, 0]
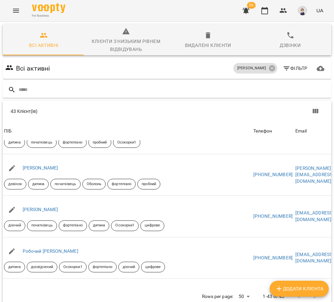
scroll to position [1067, 0]
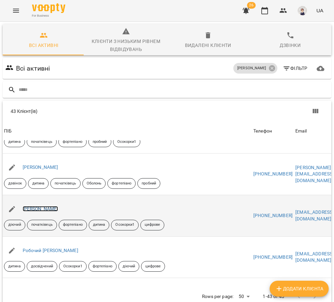
click at [46, 208] on link "[PERSON_NAME]" at bounding box center [41, 208] width 36 height 5
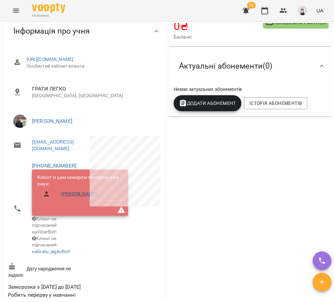
scroll to position [67, 0]
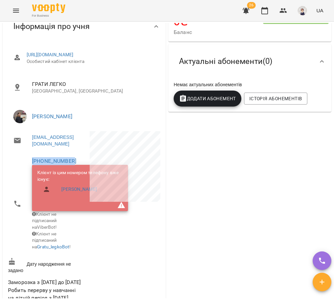
drag, startPoint x: 73, startPoint y: 161, endPoint x: 29, endPoint y: 161, distance: 44.0
click at [29, 161] on li "+380973665667 Клієнт із цим номером телефону вже існує: Петрук Макар Клієнт не …" at bounding box center [45, 204] width 75 height 103
click at [196, 186] on div "0 ₴ Баланс Поповнити рахунок 22000 ₴ Лояльний 8800 ₴ Loyal-8АБ45/2 13200 ₴ Loya…" at bounding box center [250, 220] width 166 height 424
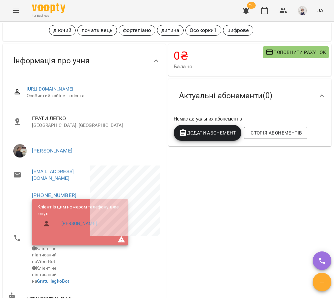
scroll to position [0, 0]
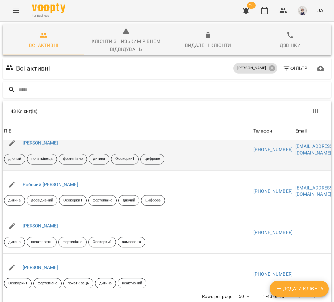
scroll to position [1134, 0]
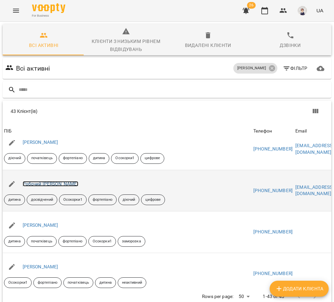
click at [44, 184] on link "Робочий [PERSON_NAME]" at bounding box center [51, 183] width 56 height 5
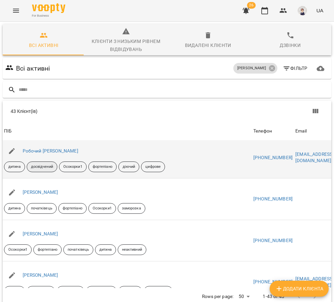
scroll to position [1201, 0]
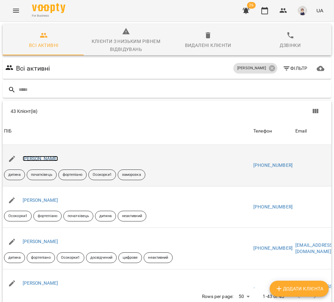
click at [38, 158] on link "[PERSON_NAME]" at bounding box center [41, 158] width 36 height 5
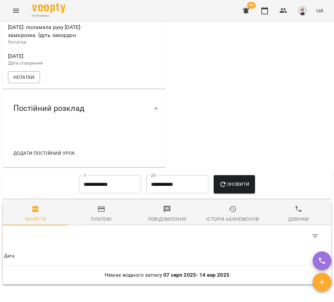
scroll to position [334, 0]
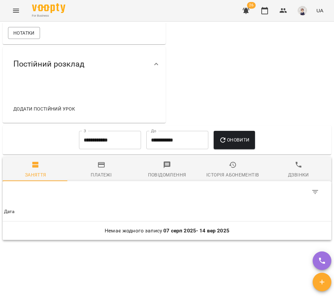
click at [114, 150] on input "**********" at bounding box center [110, 140] width 62 height 19
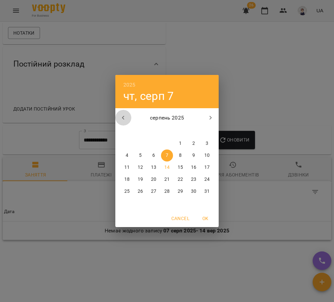
click at [125, 117] on icon "button" at bounding box center [123, 118] width 8 height 8
click at [167, 142] on p "1" at bounding box center [167, 143] width 3 height 7
type input "**********"
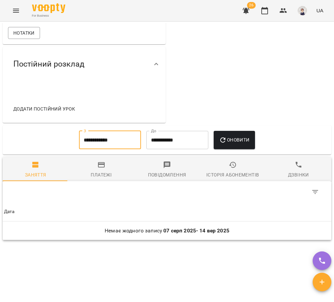
click at [233, 144] on span "Оновити" at bounding box center [234, 140] width 30 height 8
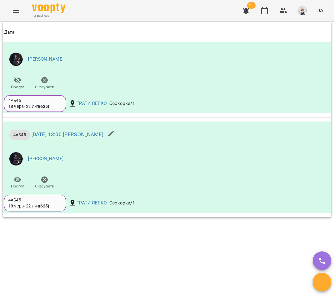
scroll to position [1139, 0]
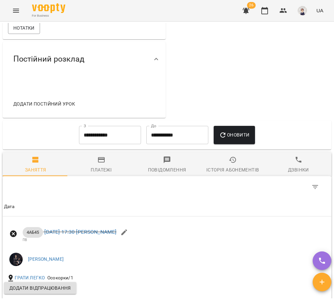
click at [221, 174] on div "Історія абонементів" at bounding box center [232, 170] width 53 height 8
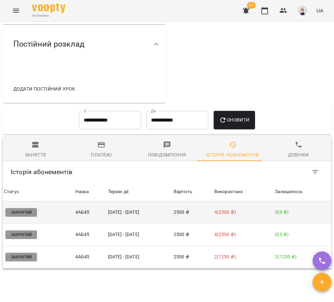
scroll to position [400, 0]
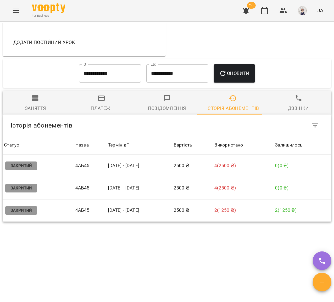
click at [36, 112] on div "Заняття" at bounding box center [35, 108] width 21 height 8
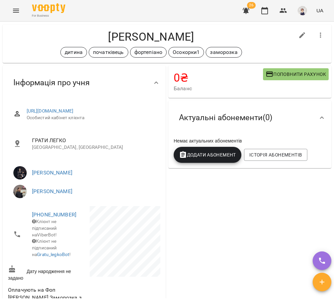
scroll to position [0, 0]
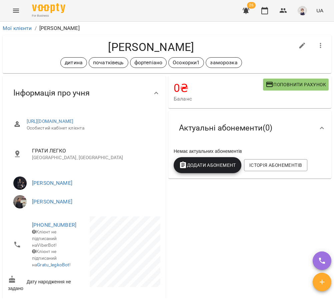
click at [299, 47] on icon "button" at bounding box center [302, 46] width 6 height 6
select select "**"
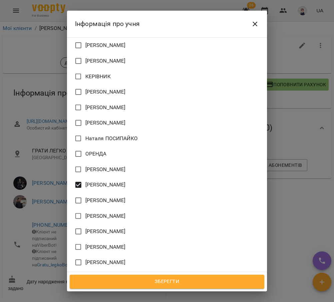
scroll to position [534, 0]
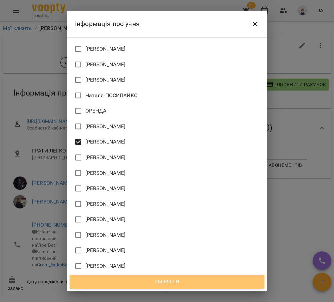
click at [153, 278] on span "Зберегти" at bounding box center [167, 282] width 180 height 9
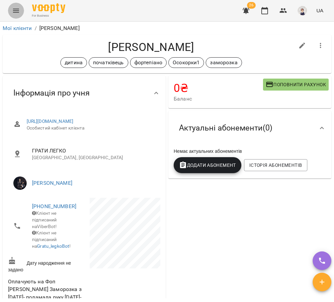
click at [17, 10] on icon "Menu" at bounding box center [16, 11] width 8 height 8
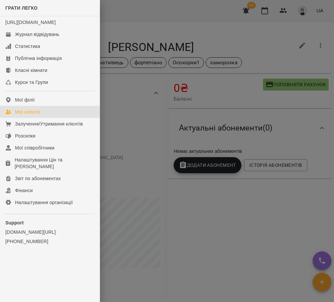
click at [29, 115] on div "Мої клієнти" at bounding box center [27, 112] width 25 height 7
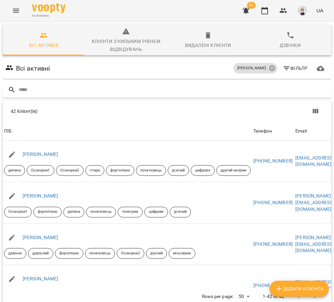
click at [291, 67] on span "Фільтр" at bounding box center [295, 68] width 25 height 8
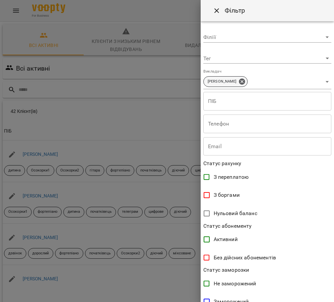
click at [219, 79] on p "[PERSON_NAME]" at bounding box center [222, 82] width 29 height 6
click at [153, 105] on div at bounding box center [167, 151] width 334 height 302
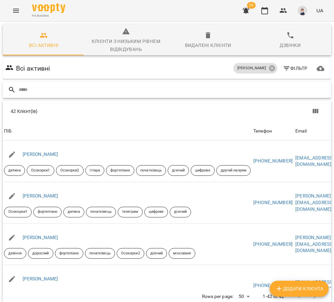
click at [79, 86] on input "text" at bounding box center [174, 89] width 310 height 11
click at [40, 88] on input "text" at bounding box center [174, 89] width 310 height 11
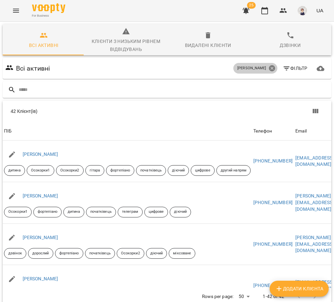
click at [268, 69] on icon at bounding box center [271, 68] width 7 height 7
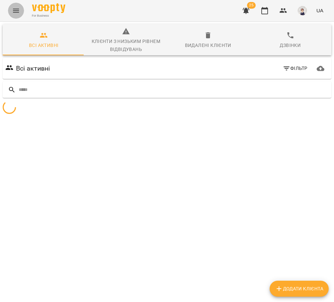
click at [17, 13] on icon "Menu" at bounding box center [16, 11] width 8 height 8
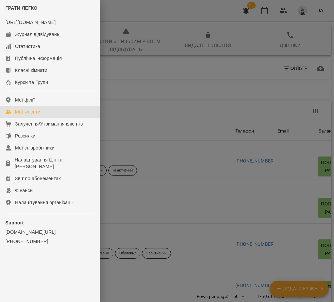
click at [33, 115] on div "Мої клієнти" at bounding box center [27, 112] width 25 height 7
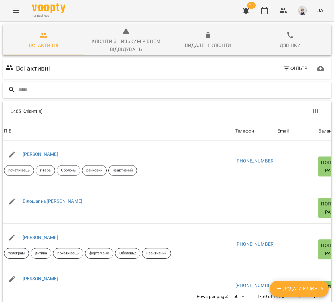
click at [39, 90] on input "text" at bounding box center [174, 89] width 310 height 11
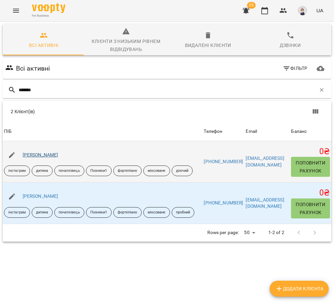
type input "******"
click at [37, 156] on link "Галига Захар" at bounding box center [41, 154] width 36 height 5
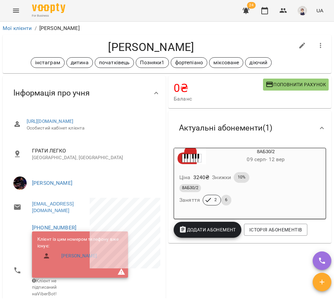
click at [17, 9] on icon "Menu" at bounding box center [16, 11] width 6 height 4
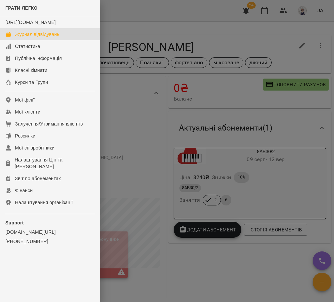
click at [29, 38] on div "Журнал відвідувань" at bounding box center [37, 34] width 44 height 7
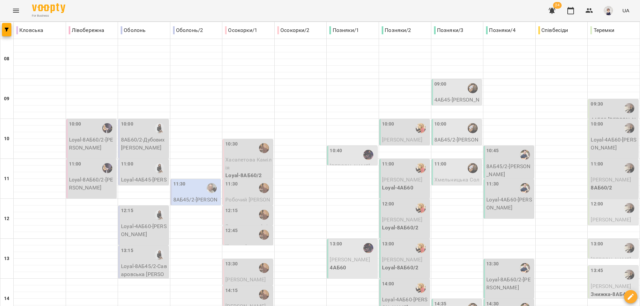
scroll to position [200, 0]
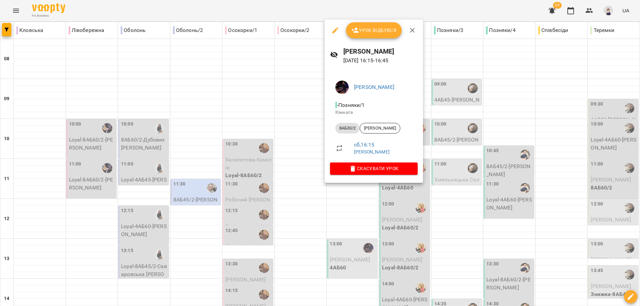
click at [334, 30] on icon "button" at bounding box center [413, 30] width 8 height 8
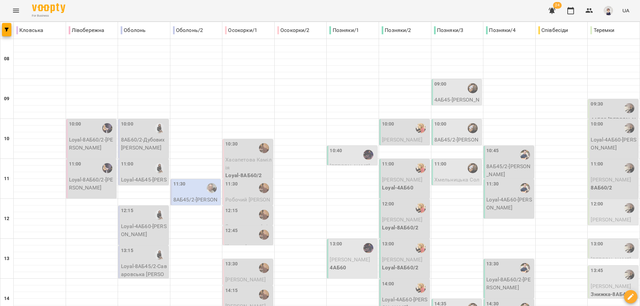
scroll to position [164, 0]
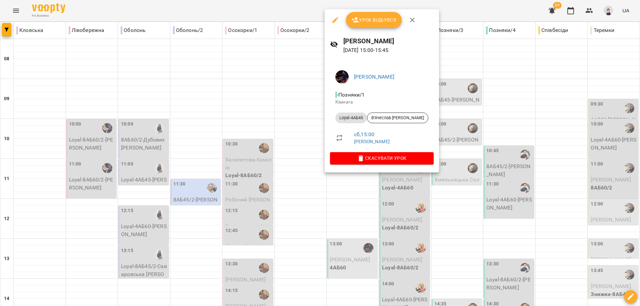
click at [334, 20] on icon "button" at bounding box center [413, 20] width 8 height 8
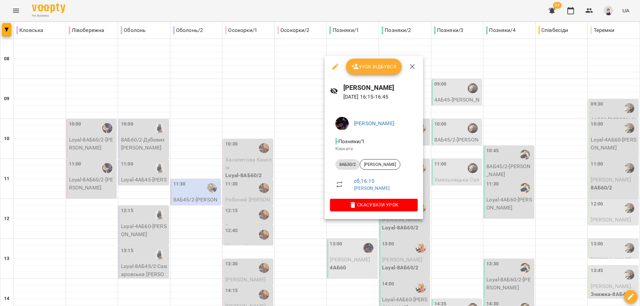
click at [301, 191] on div at bounding box center [320, 153] width 640 height 306
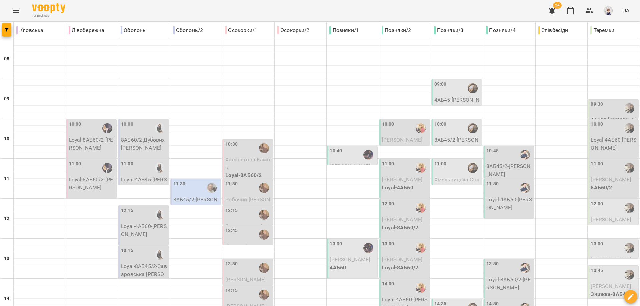
scroll to position [197, 0]
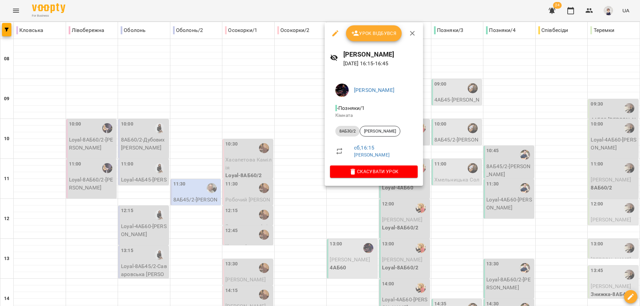
click at [334, 34] on icon "button" at bounding box center [336, 33] width 6 height 6
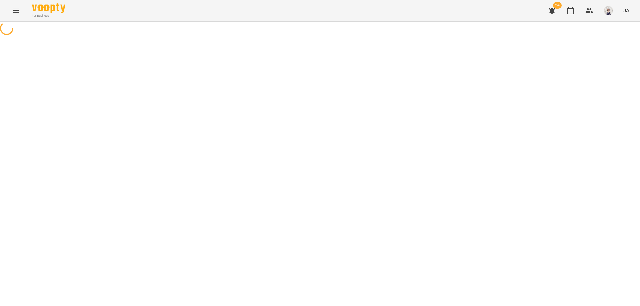
select select "*******"
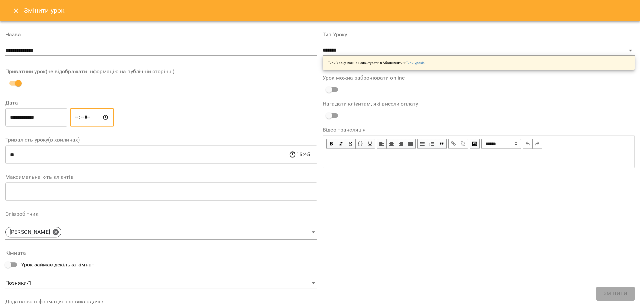
click at [82, 117] on input "*****" at bounding box center [92, 117] width 44 height 19
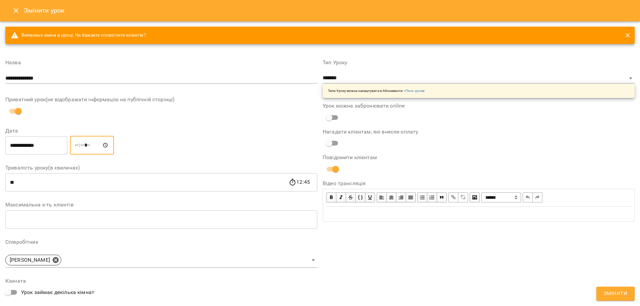
type input "*****"
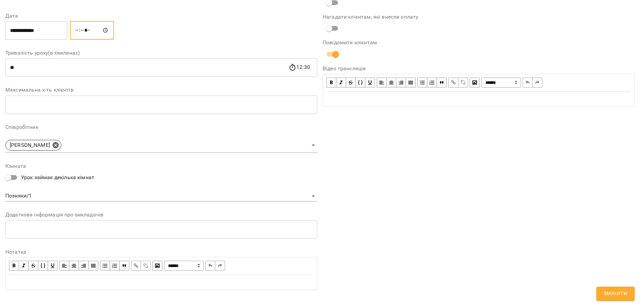
scroll to position [123, 0]
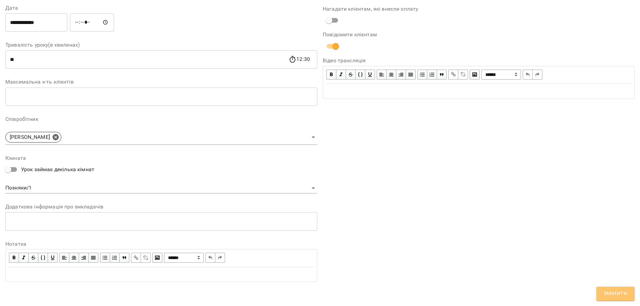
click at [334, 294] on span "Змінити" at bounding box center [616, 294] width 24 height 9
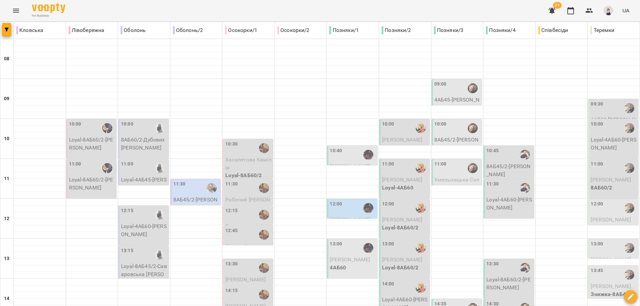
scroll to position [200, 0]
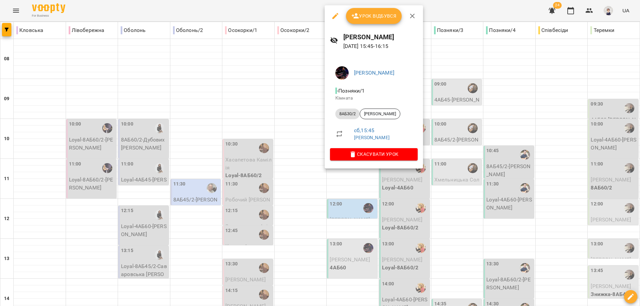
click at [302, 134] on div at bounding box center [320, 153] width 640 height 306
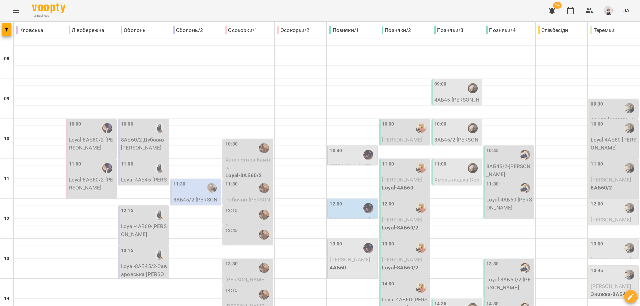
scroll to position [0, 0]
click at [334, 210] on div "12:00" at bounding box center [353, 208] width 46 height 15
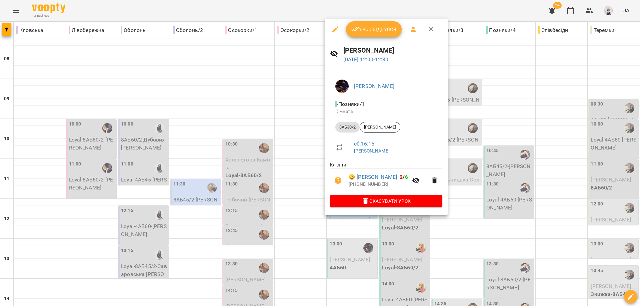
click at [296, 177] on div at bounding box center [320, 153] width 640 height 306
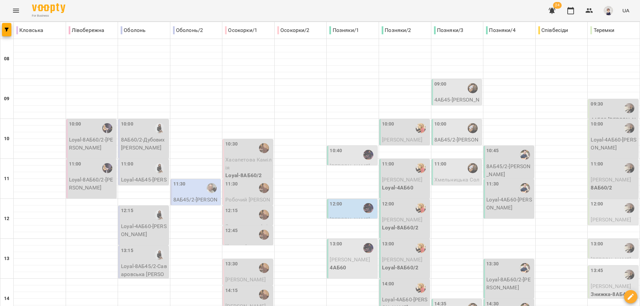
scroll to position [200, 0]
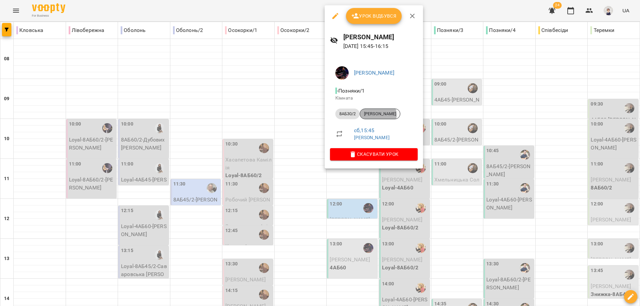
click at [334, 115] on span "Галига Захар" at bounding box center [380, 114] width 40 height 6
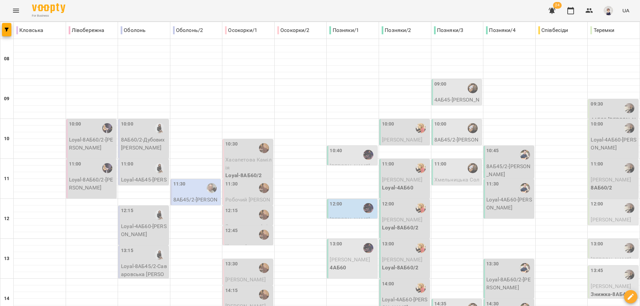
scroll to position [233, 0]
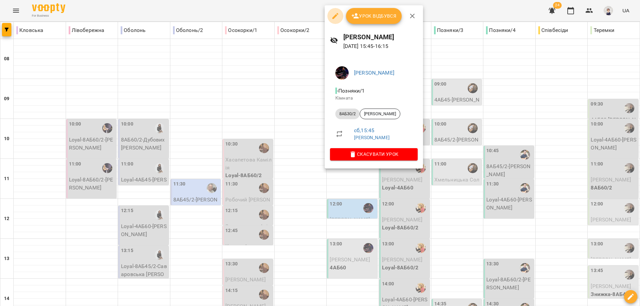
click at [334, 15] on icon "button" at bounding box center [336, 16] width 6 height 6
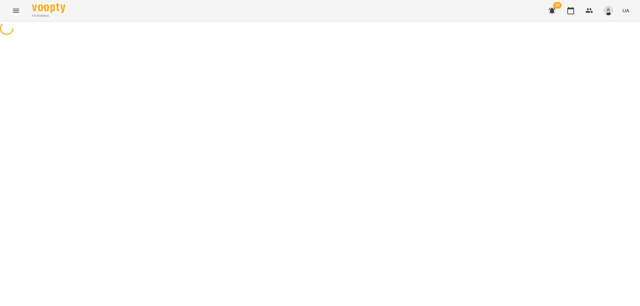
select select "*******"
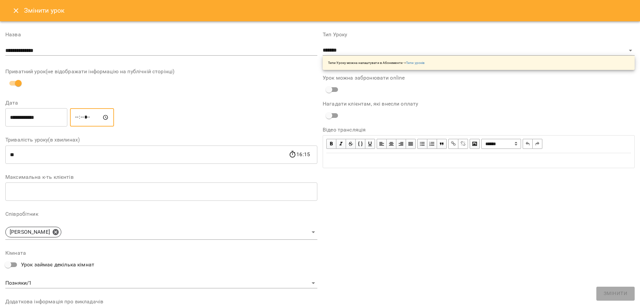
click at [81, 117] on input "*****" at bounding box center [92, 117] width 44 height 19
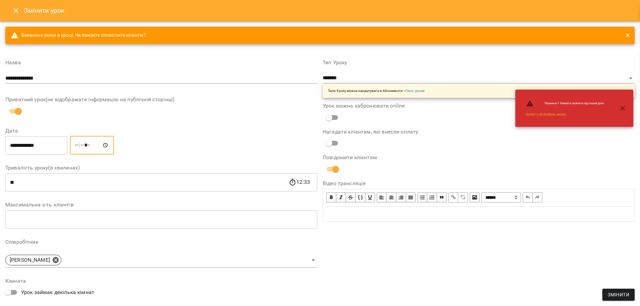
type input "*****"
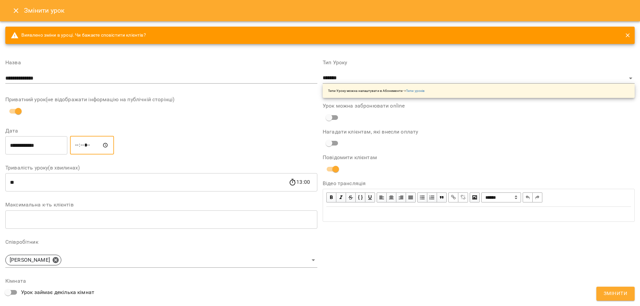
click at [334, 296] on span "Змінити" at bounding box center [616, 294] width 24 height 9
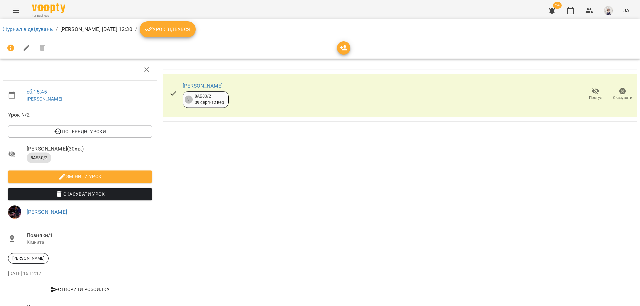
click at [17, 9] on icon "Menu" at bounding box center [16, 11] width 6 height 4
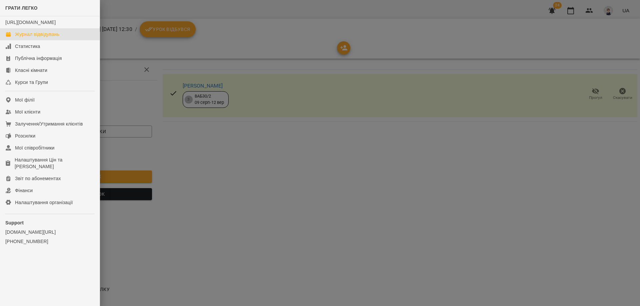
click at [38, 38] on div "Журнал відвідувань" at bounding box center [37, 34] width 44 height 7
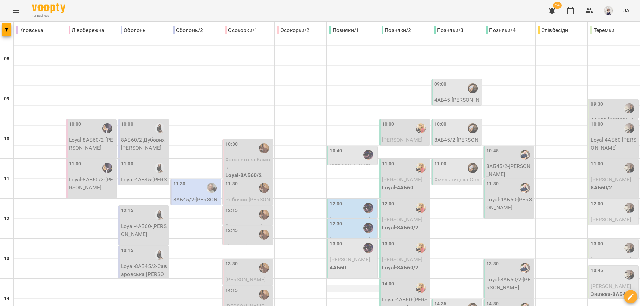
scroll to position [67, 0]
click at [334, 201] on div "12:00" at bounding box center [353, 208] width 46 height 15
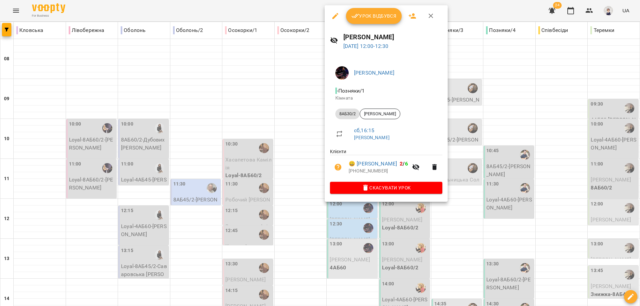
click at [334, 17] on icon "button" at bounding box center [431, 16] width 8 height 8
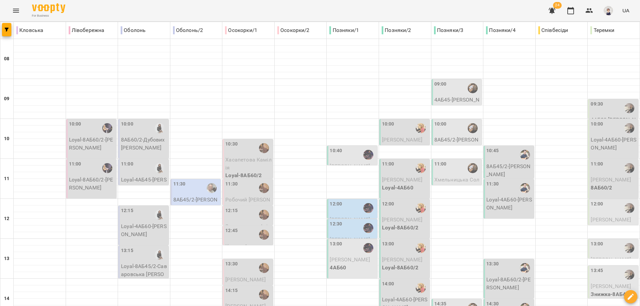
click at [334, 221] on div "12:30" at bounding box center [353, 228] width 46 height 15
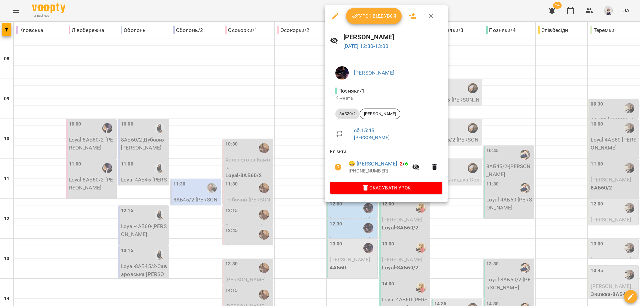
click at [294, 111] on div at bounding box center [320, 153] width 640 height 306
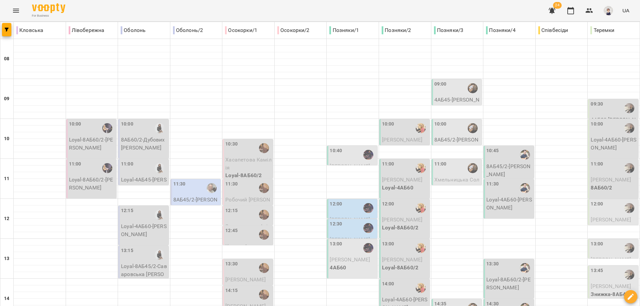
click at [334, 201] on div "12:00" at bounding box center [353, 208] width 46 height 15
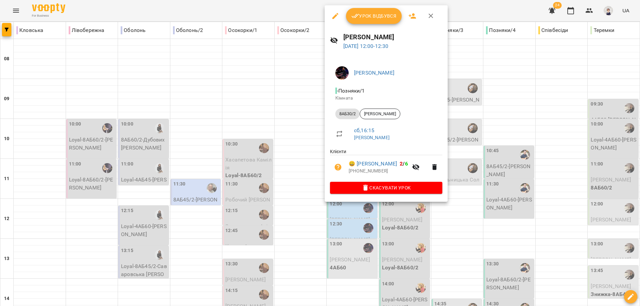
click at [295, 202] on div at bounding box center [320, 153] width 640 height 306
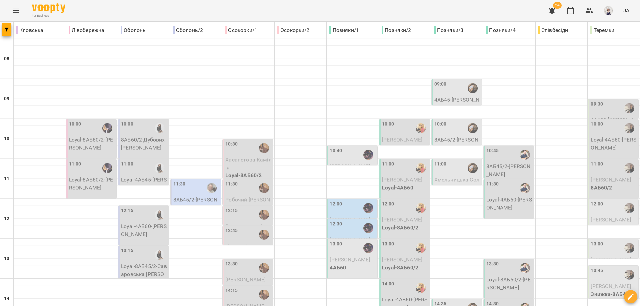
click at [334, 221] on div "12:30" at bounding box center [353, 228] width 46 height 15
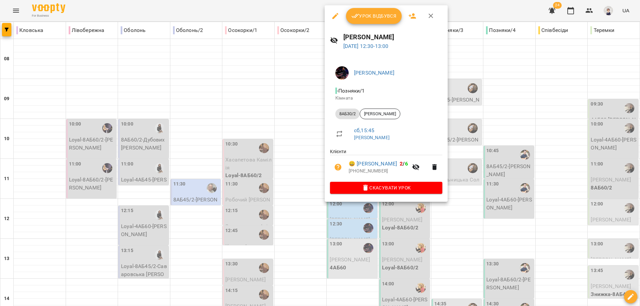
click at [300, 137] on div at bounding box center [320, 153] width 640 height 306
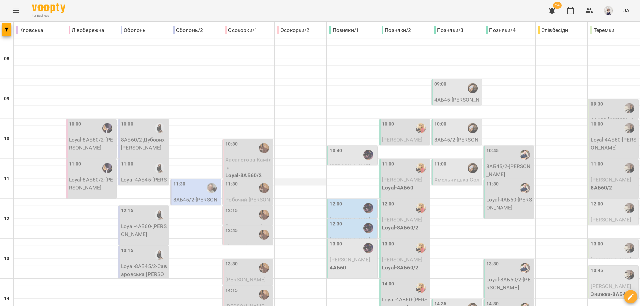
scroll to position [0, 0]
